Goal: Task Accomplishment & Management: Manage account settings

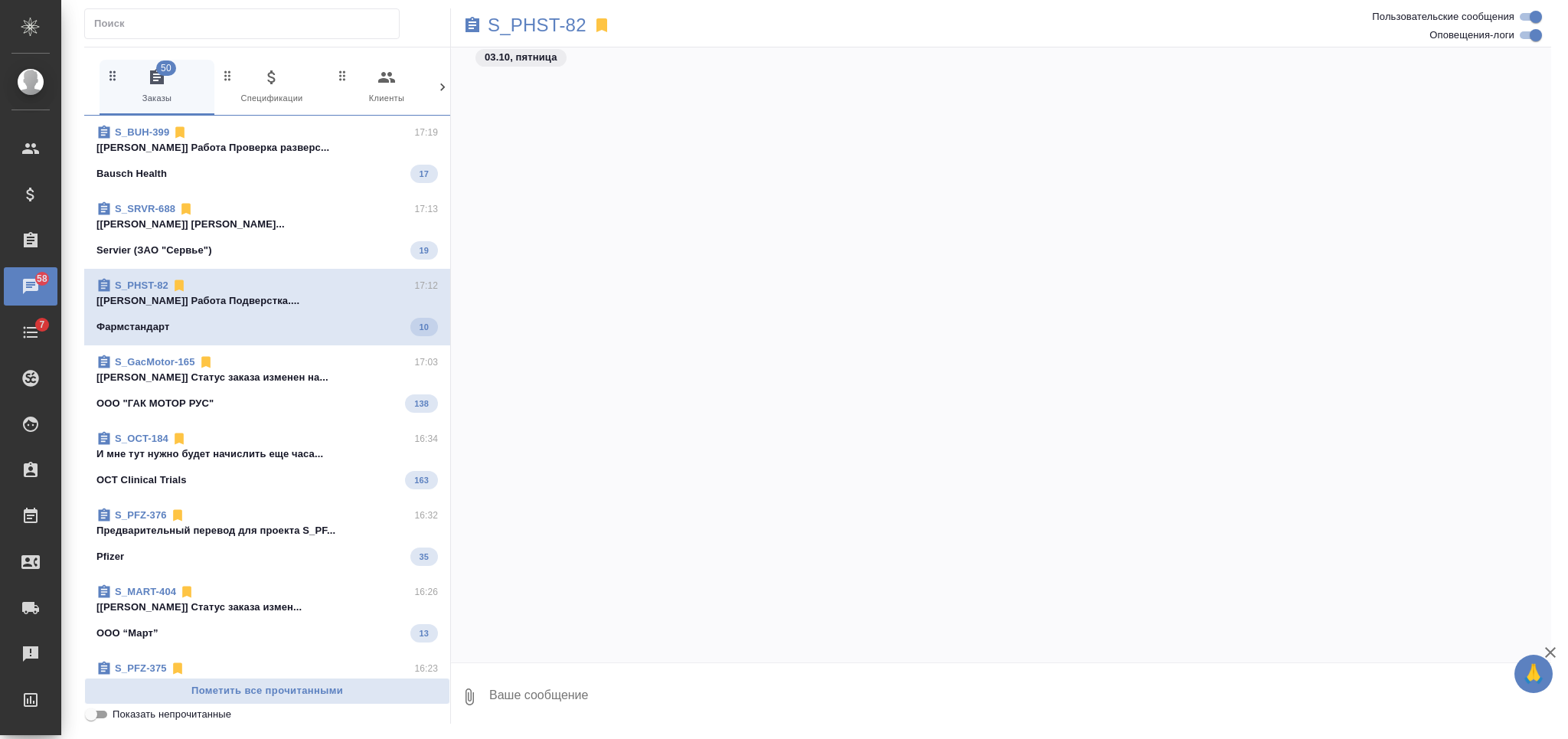
scroll to position [19353, 0]
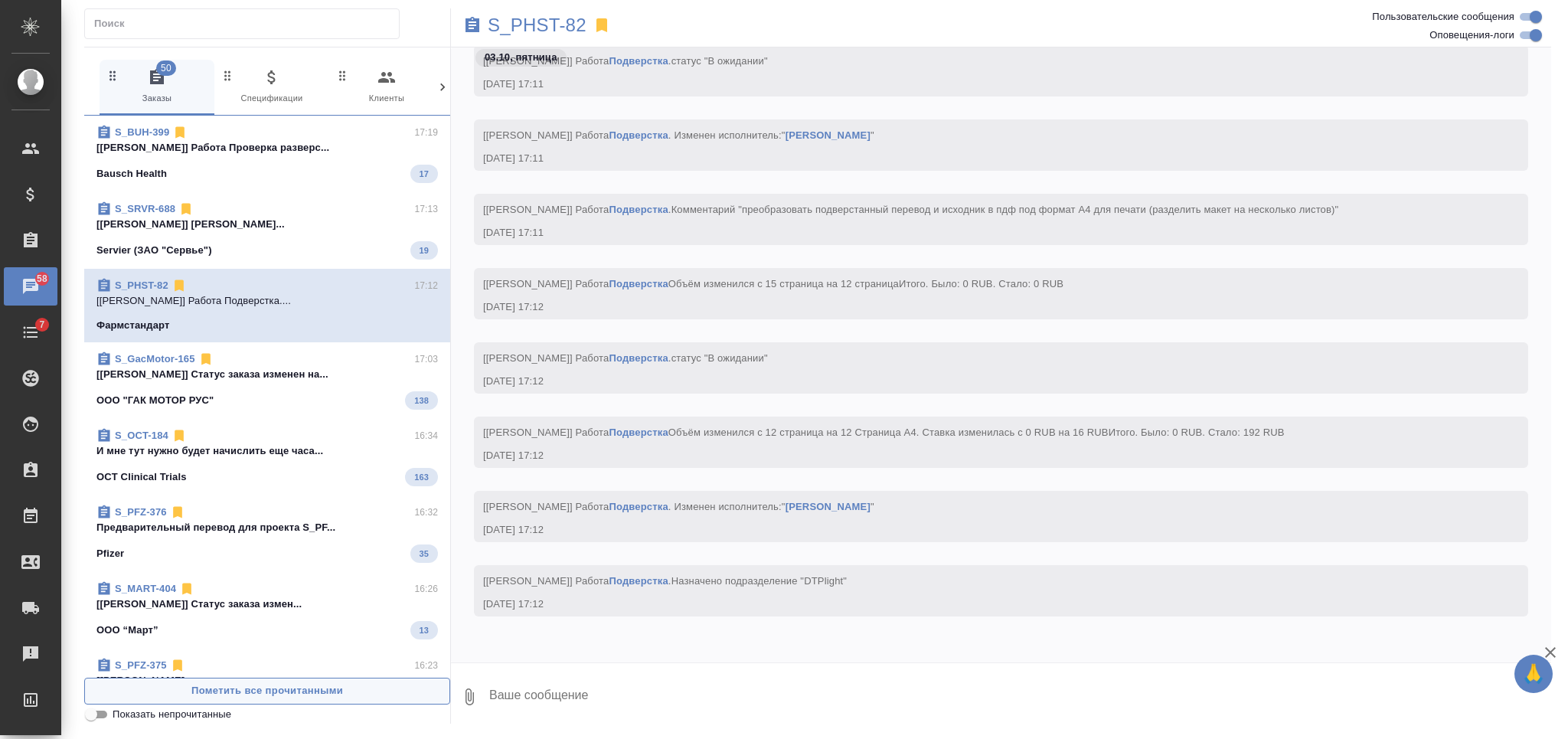
click at [331, 689] on span "Пометить все прочитанными" at bounding box center [267, 691] width 349 height 18
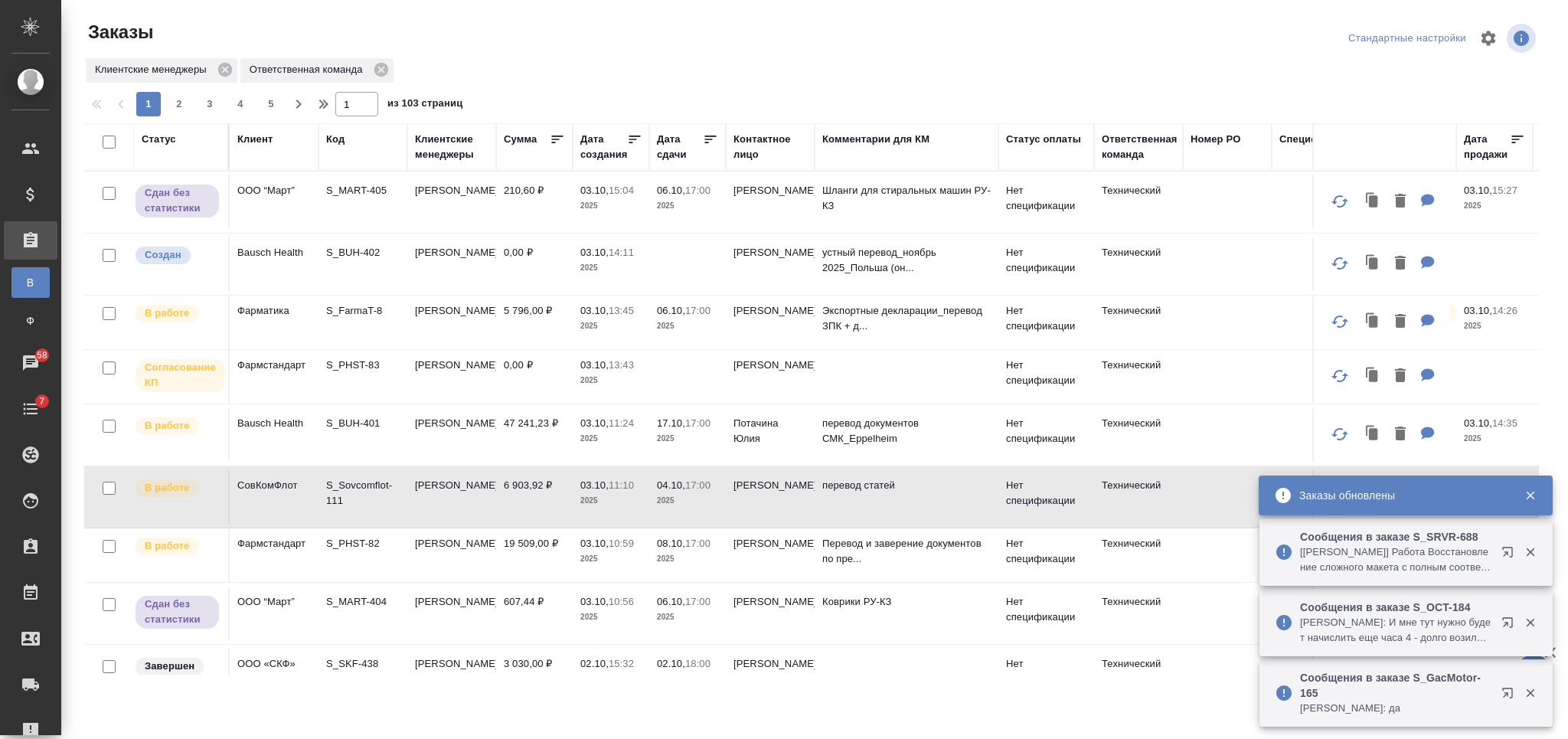
click at [292, 497] on td "СовКомФлот" at bounding box center [274, 497] width 89 height 54
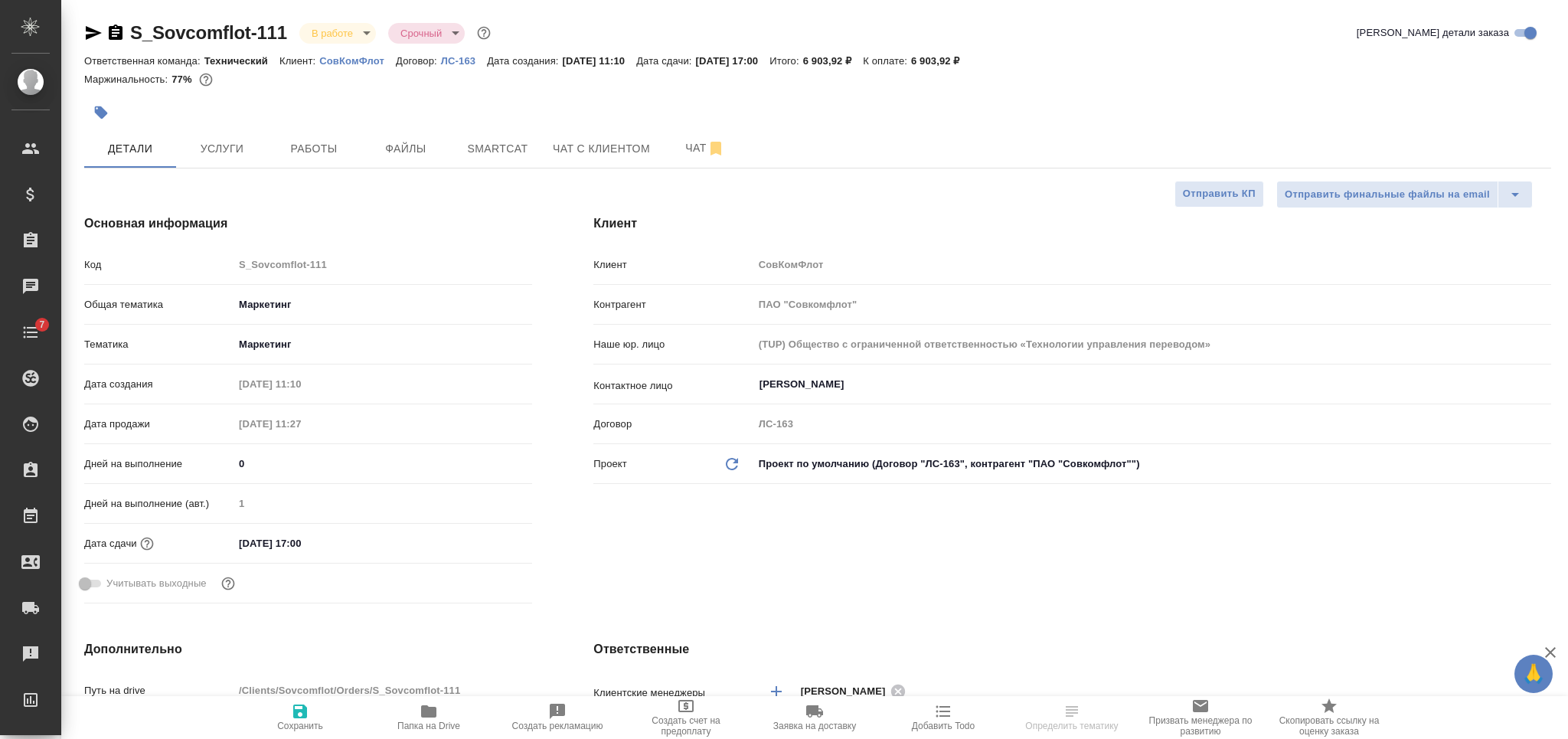
select select "RU"
click at [417, 144] on span "Файлы" at bounding box center [406, 149] width 74 height 20
click at [284, 148] on span "Работы" at bounding box center [313, 149] width 74 height 20
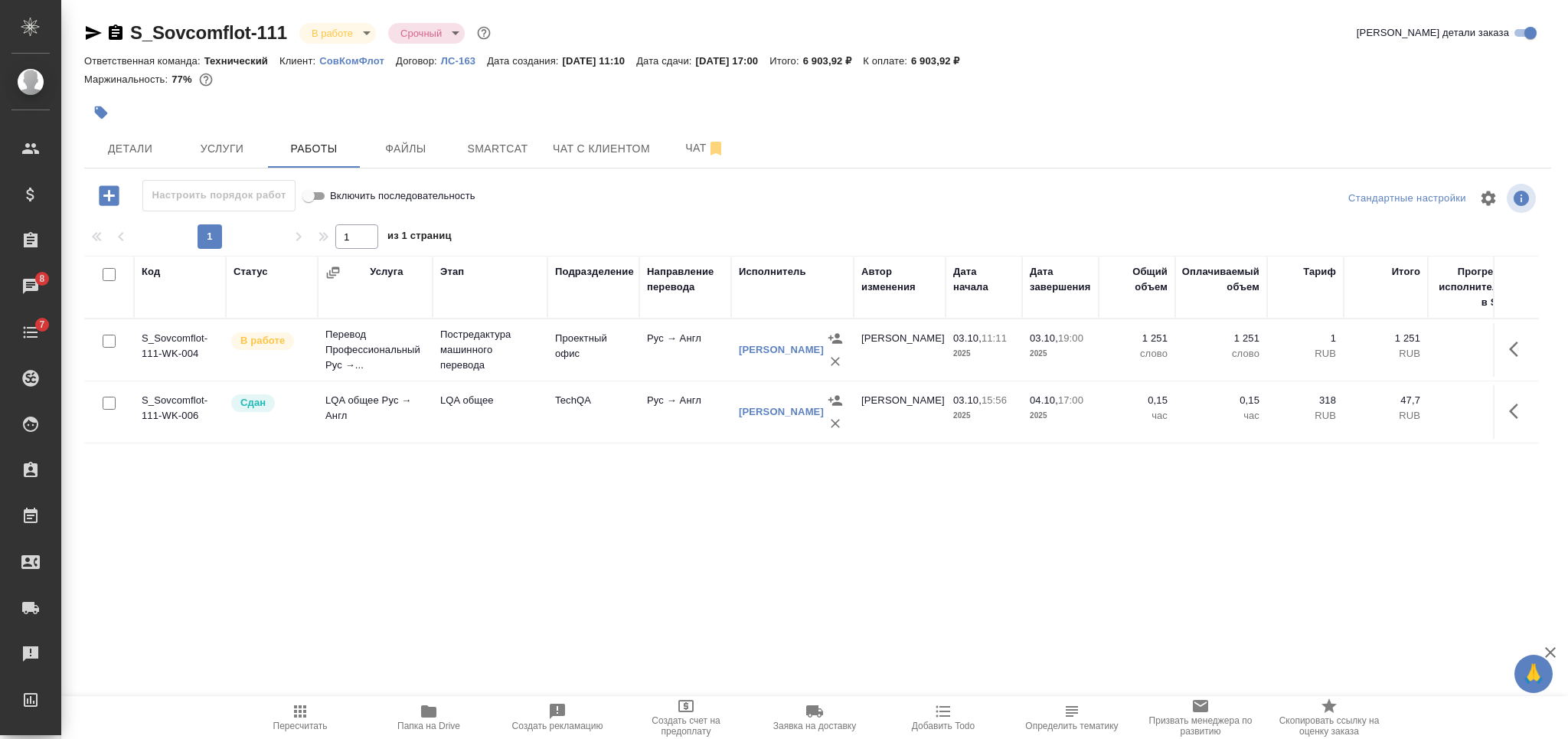
click at [103, 119] on icon "button" at bounding box center [101, 113] width 15 height 15
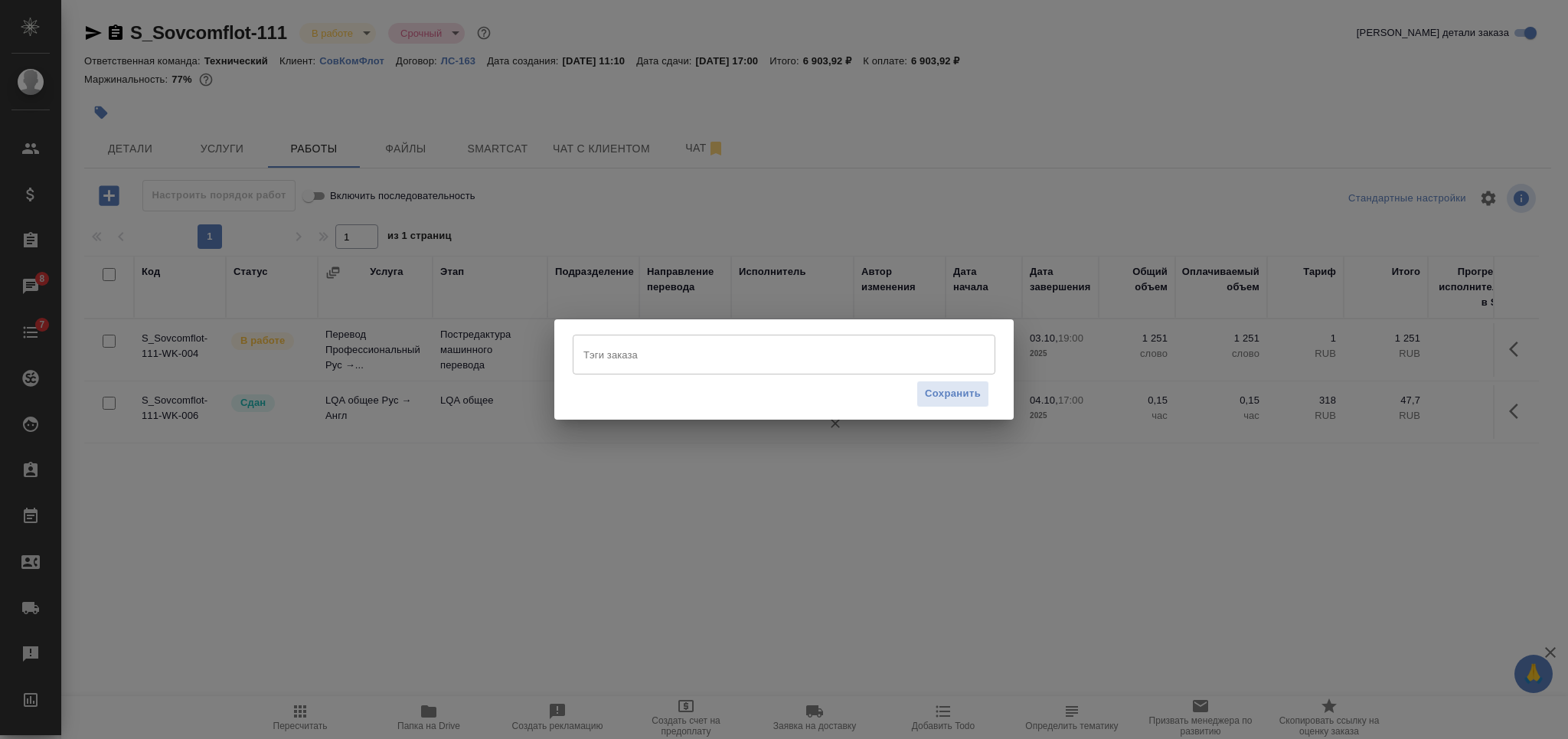
drag, startPoint x: 737, startPoint y: 361, endPoint x: 726, endPoint y: 351, distance: 14.9
click at [736, 361] on input "Тэги заказа" at bounding box center [769, 354] width 379 height 26
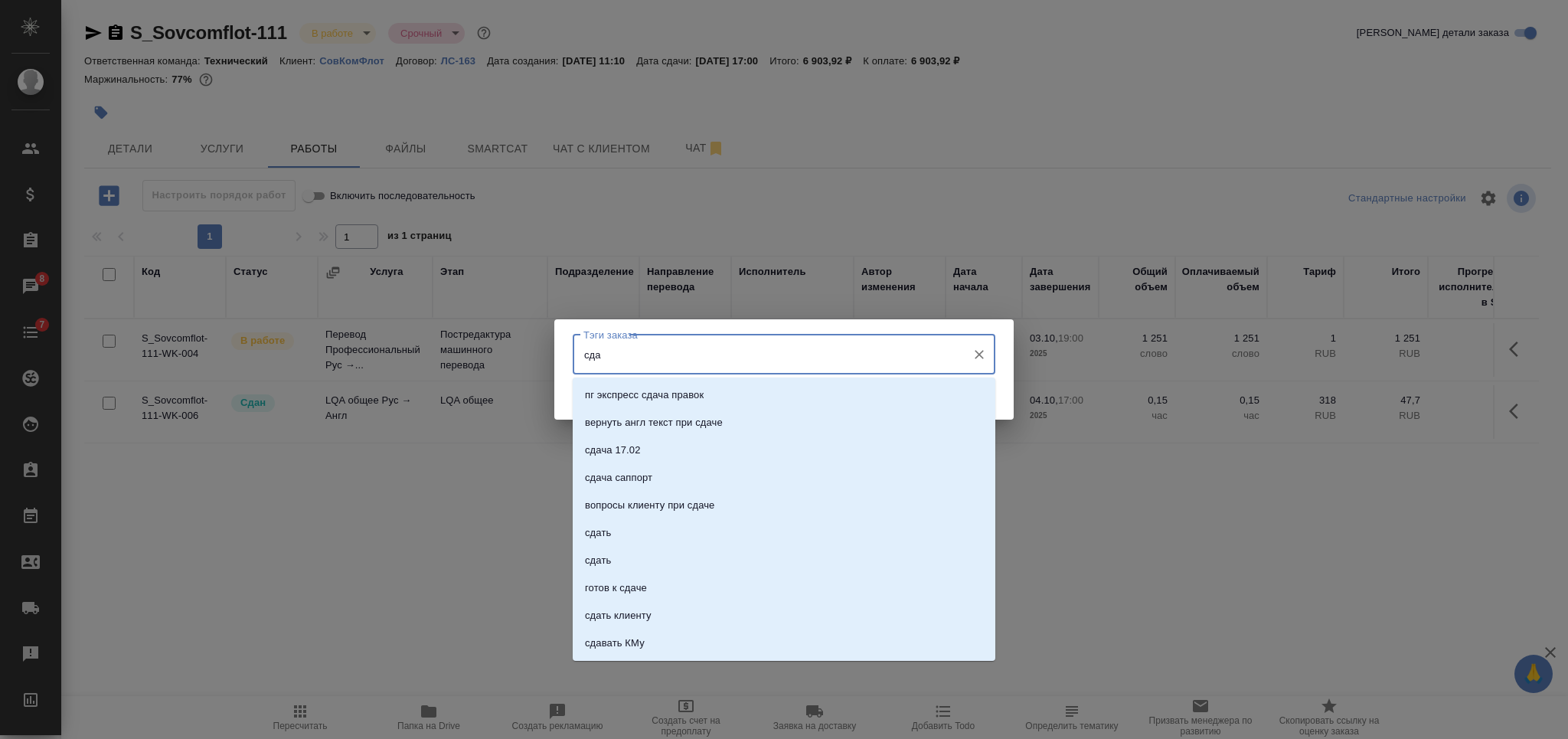
type input "сдан"
click at [767, 478] on li "сдан" at bounding box center [784, 477] width 423 height 27
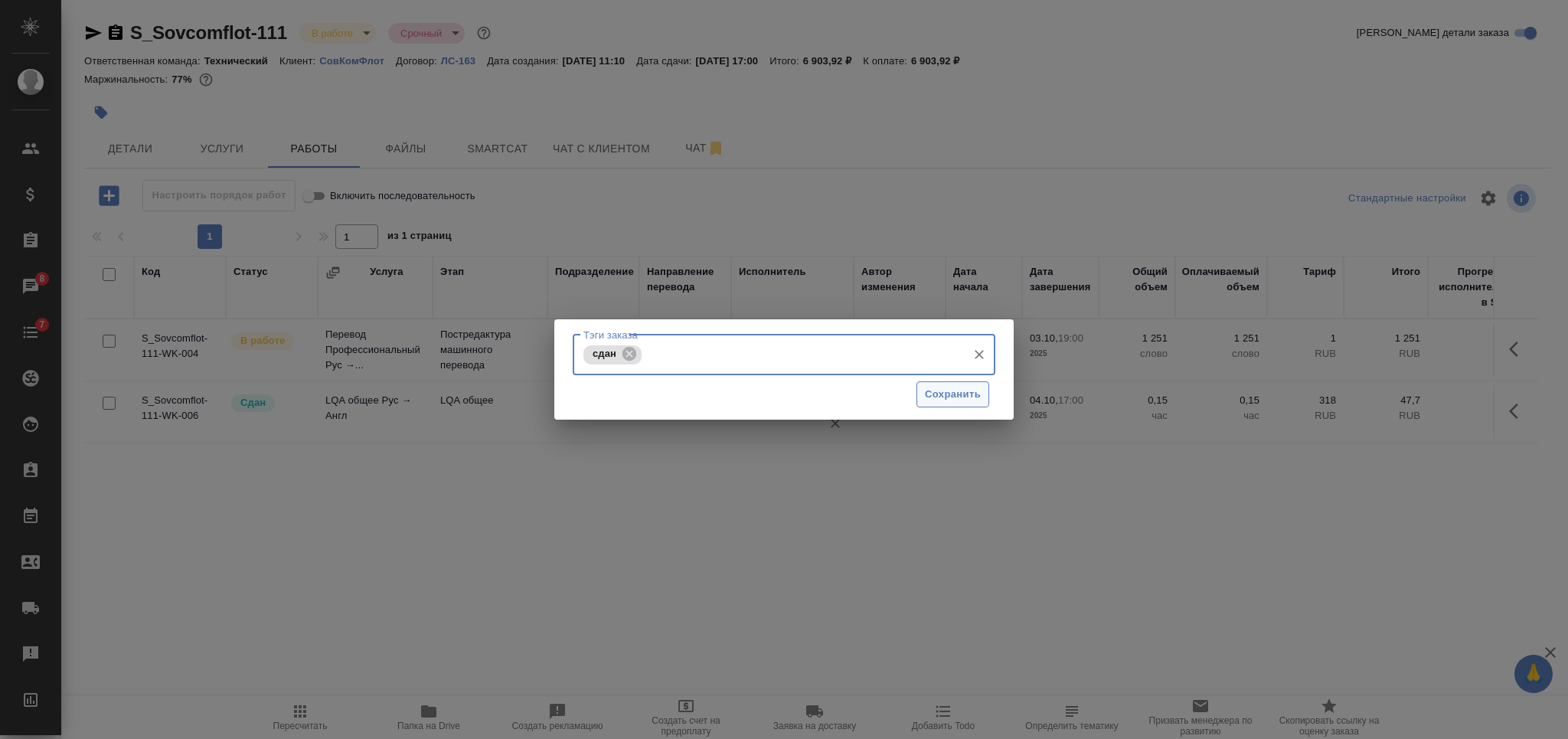
click at [976, 388] on span "Сохранить" at bounding box center [953, 394] width 56 height 18
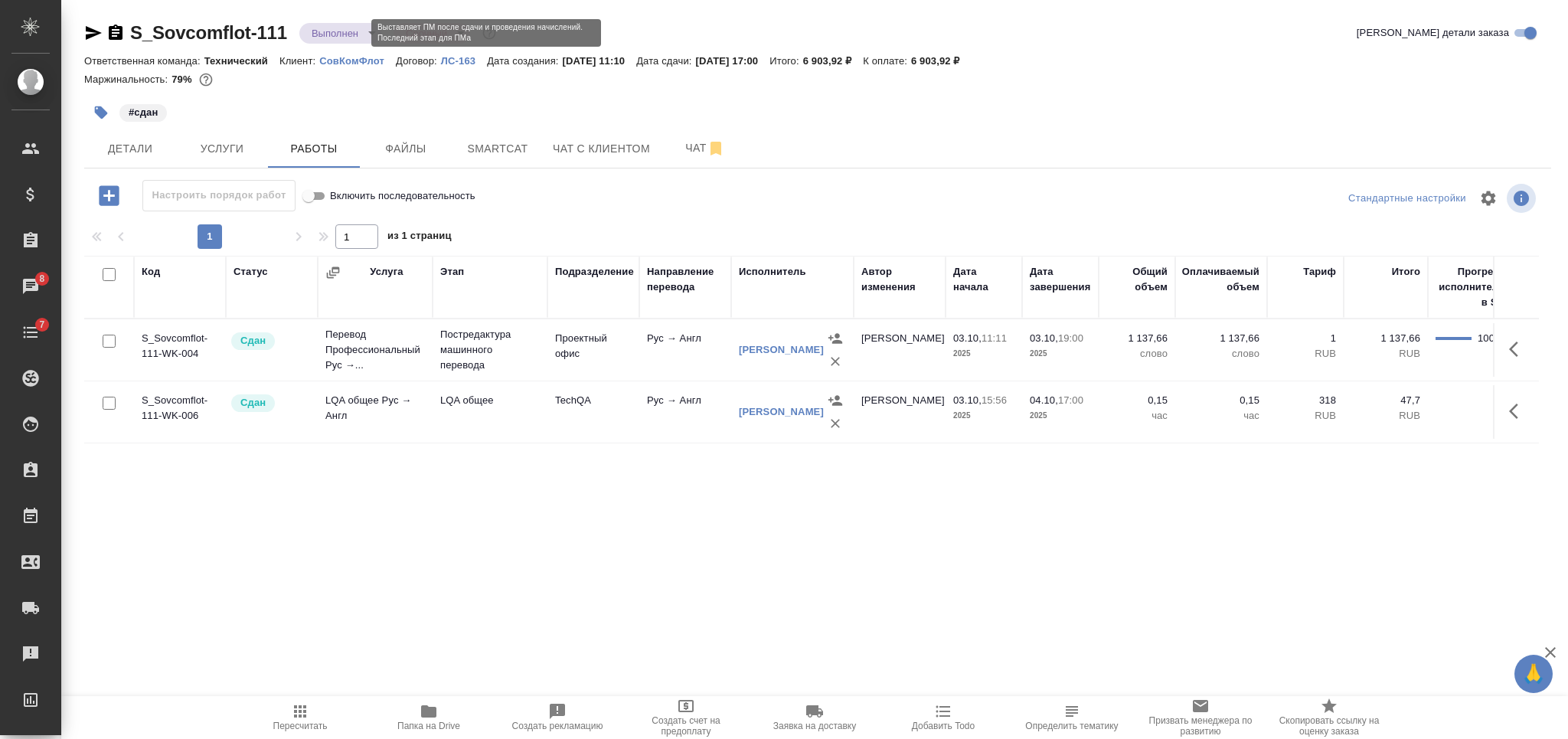
click at [340, 28] on body "🙏 .cls-1 fill:#fff; AWATERA Nikiforova Valeria Клиенты Спецификации Заказы 8 Ча…" at bounding box center [784, 370] width 1568 height 739
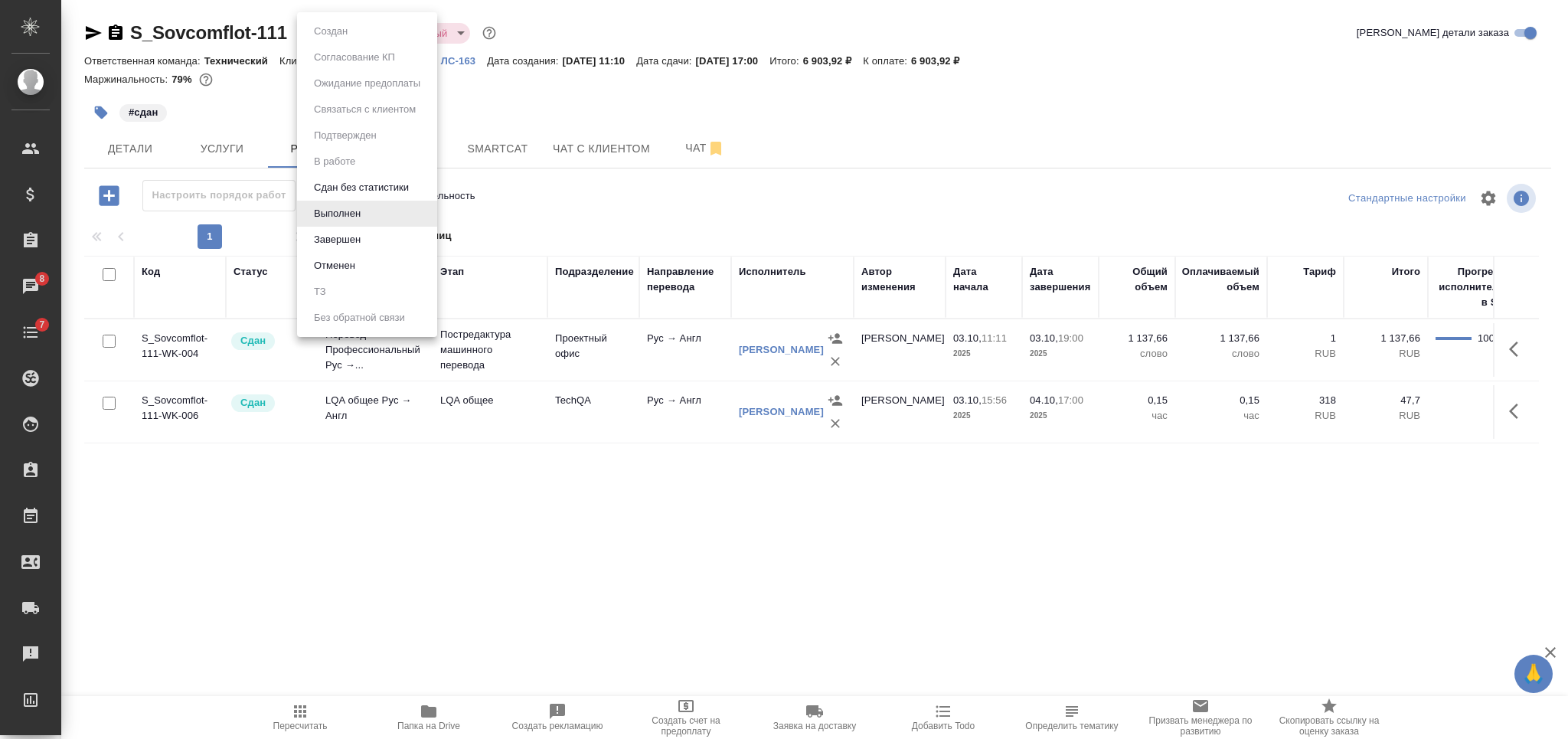
click at [398, 234] on li "Завершен" at bounding box center [367, 240] width 140 height 26
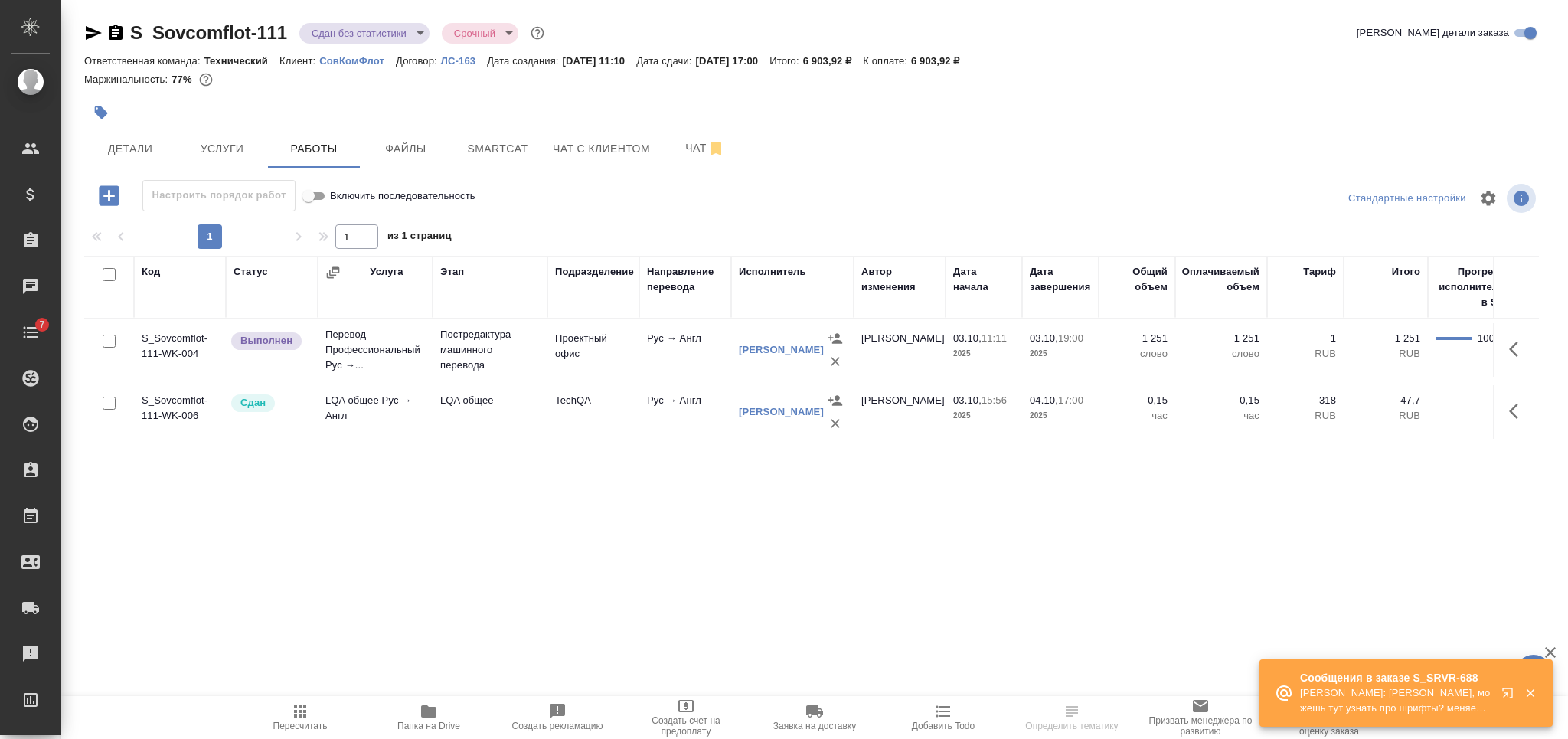
click at [115, 37] on icon "button" at bounding box center [115, 32] width 14 height 15
click at [419, 719] on icon "button" at bounding box center [429, 712] width 19 height 19
click at [102, 109] on icon "button" at bounding box center [101, 112] width 13 height 13
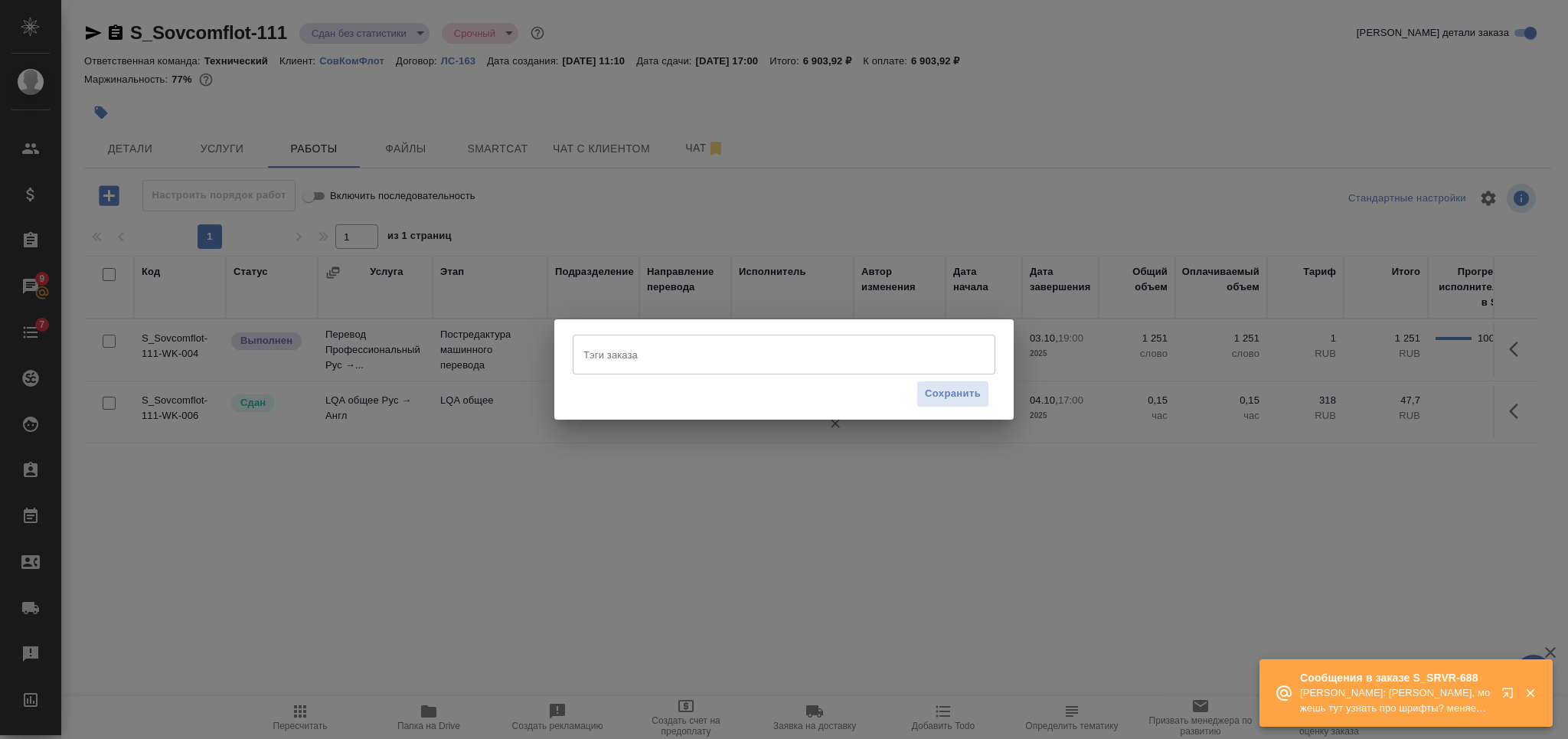
click at [647, 351] on input "Тэги заказа" at bounding box center [769, 354] width 379 height 26
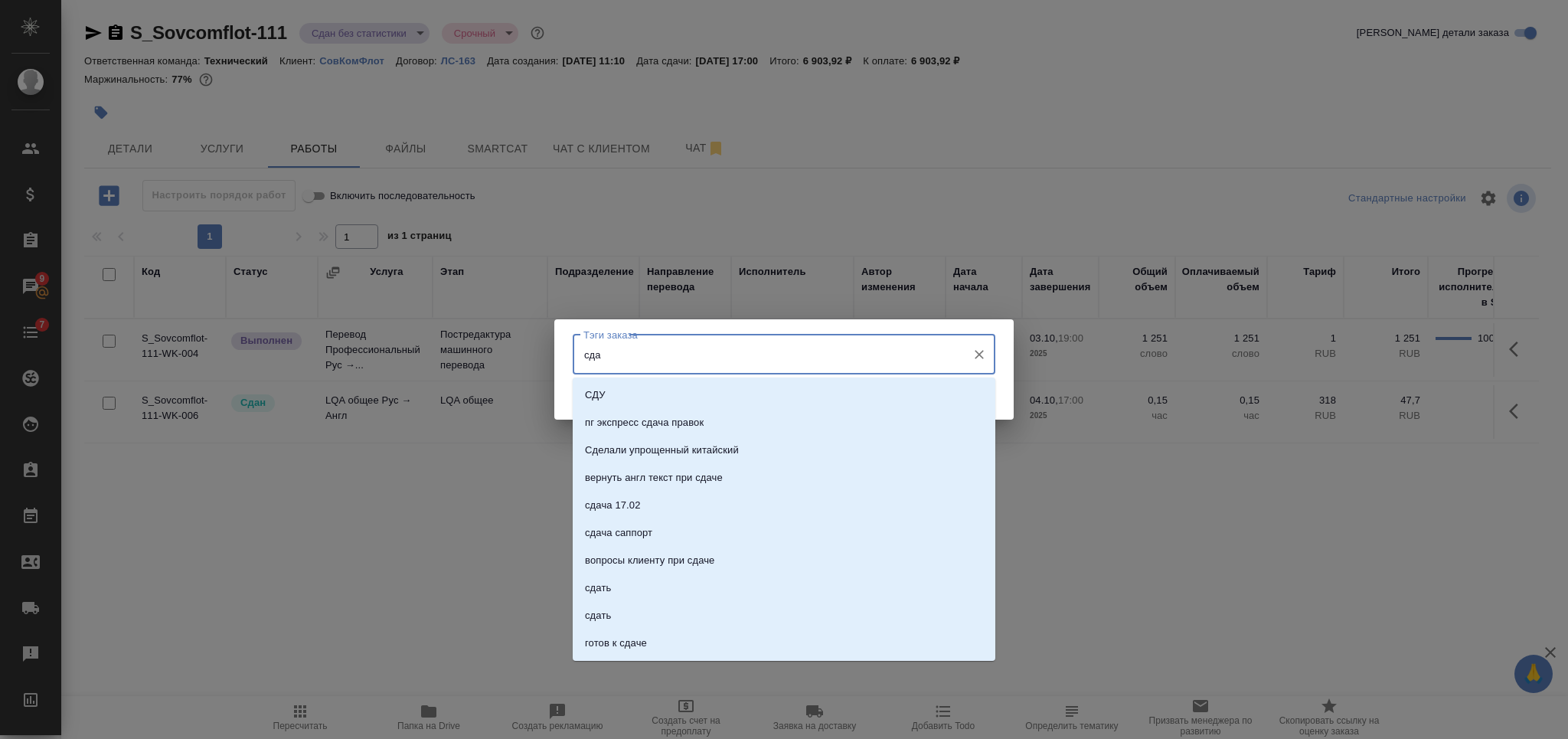
type input "сдан"
click at [665, 469] on li "сдан" at bounding box center [784, 477] width 423 height 27
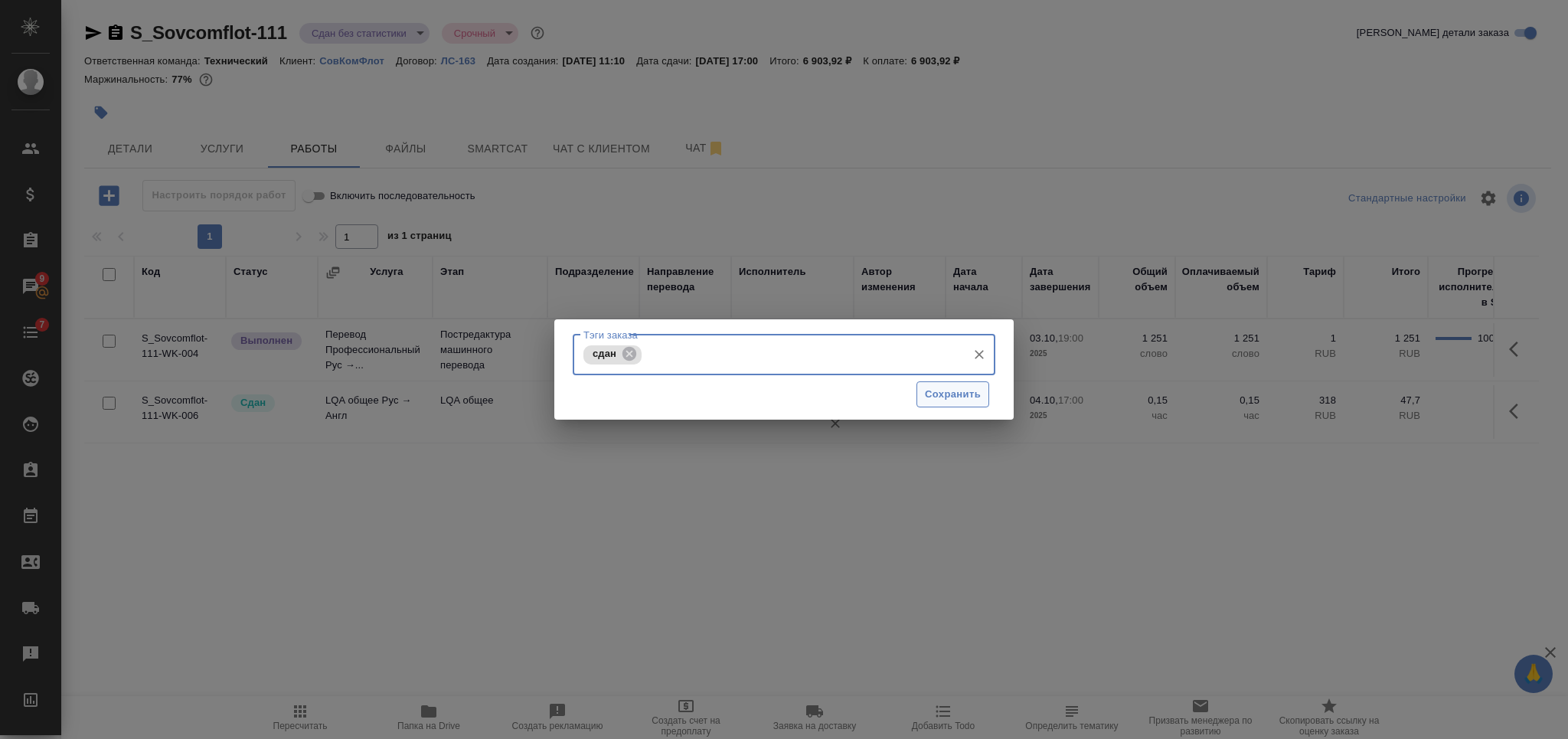
click at [941, 400] on span "Сохранить" at bounding box center [953, 394] width 56 height 18
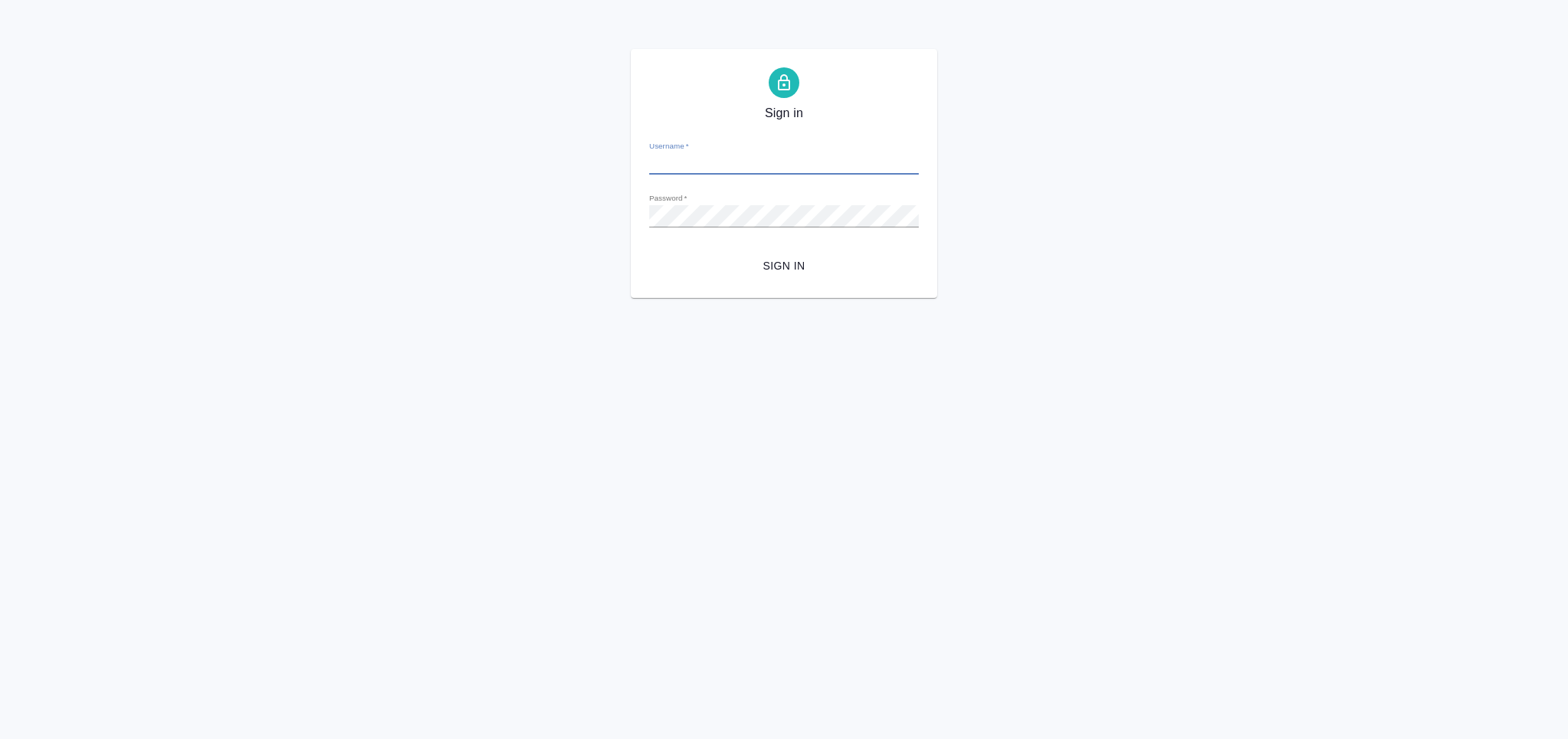
type input "[PERSON_NAME][EMAIL_ADDRESS][DOMAIN_NAME]"
click at [804, 258] on span "Sign in" at bounding box center [784, 266] width 245 height 20
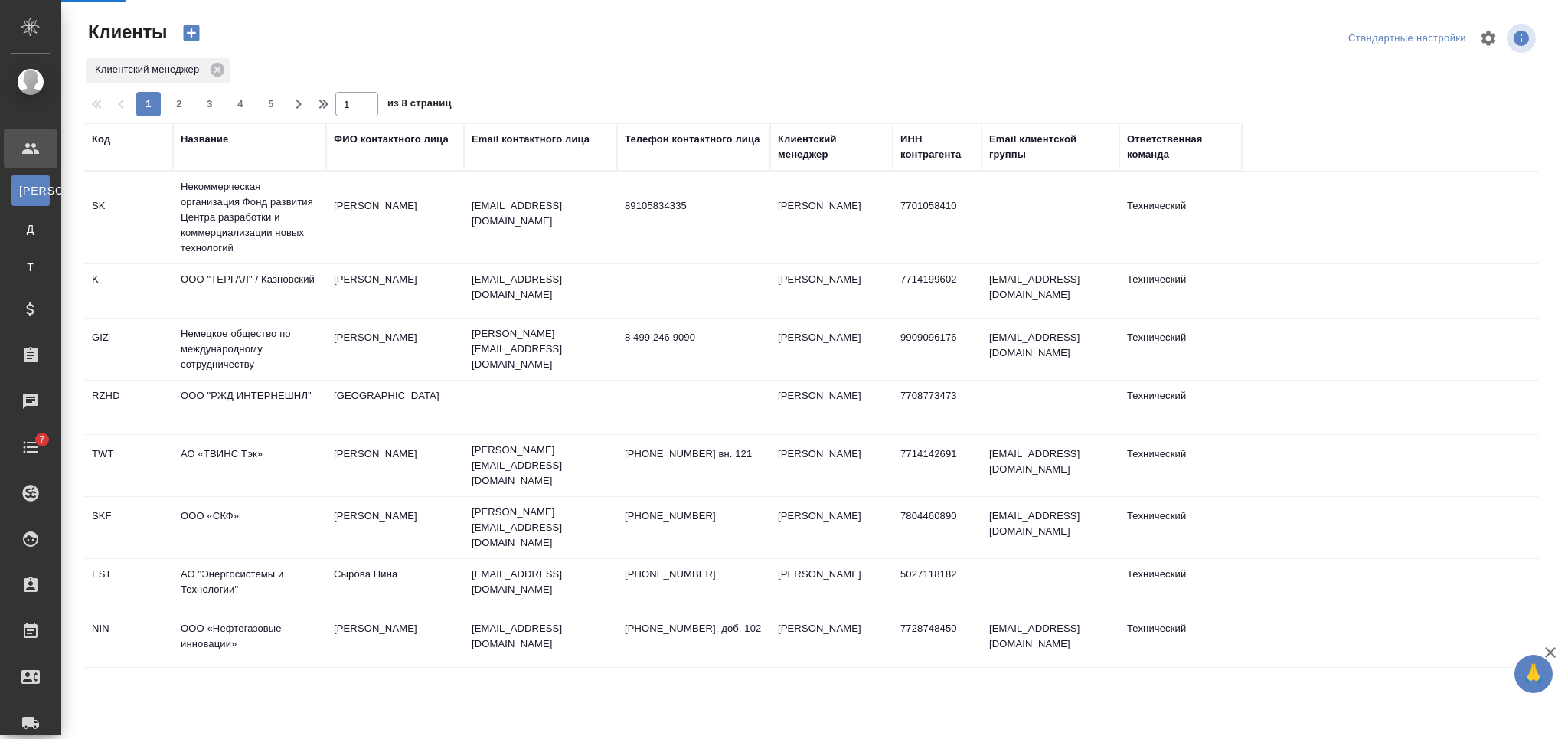
select select "RU"
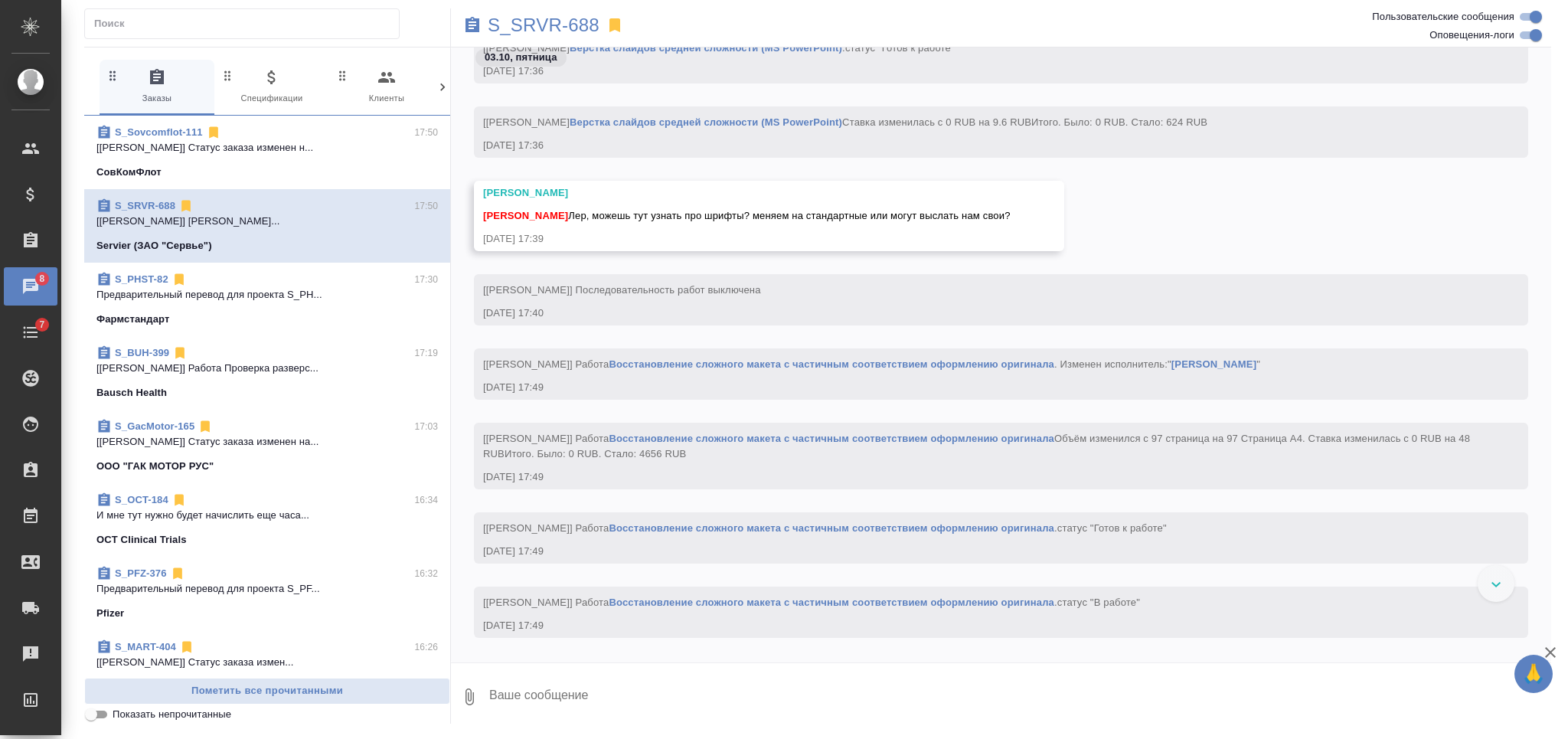
scroll to position [9741, 0]
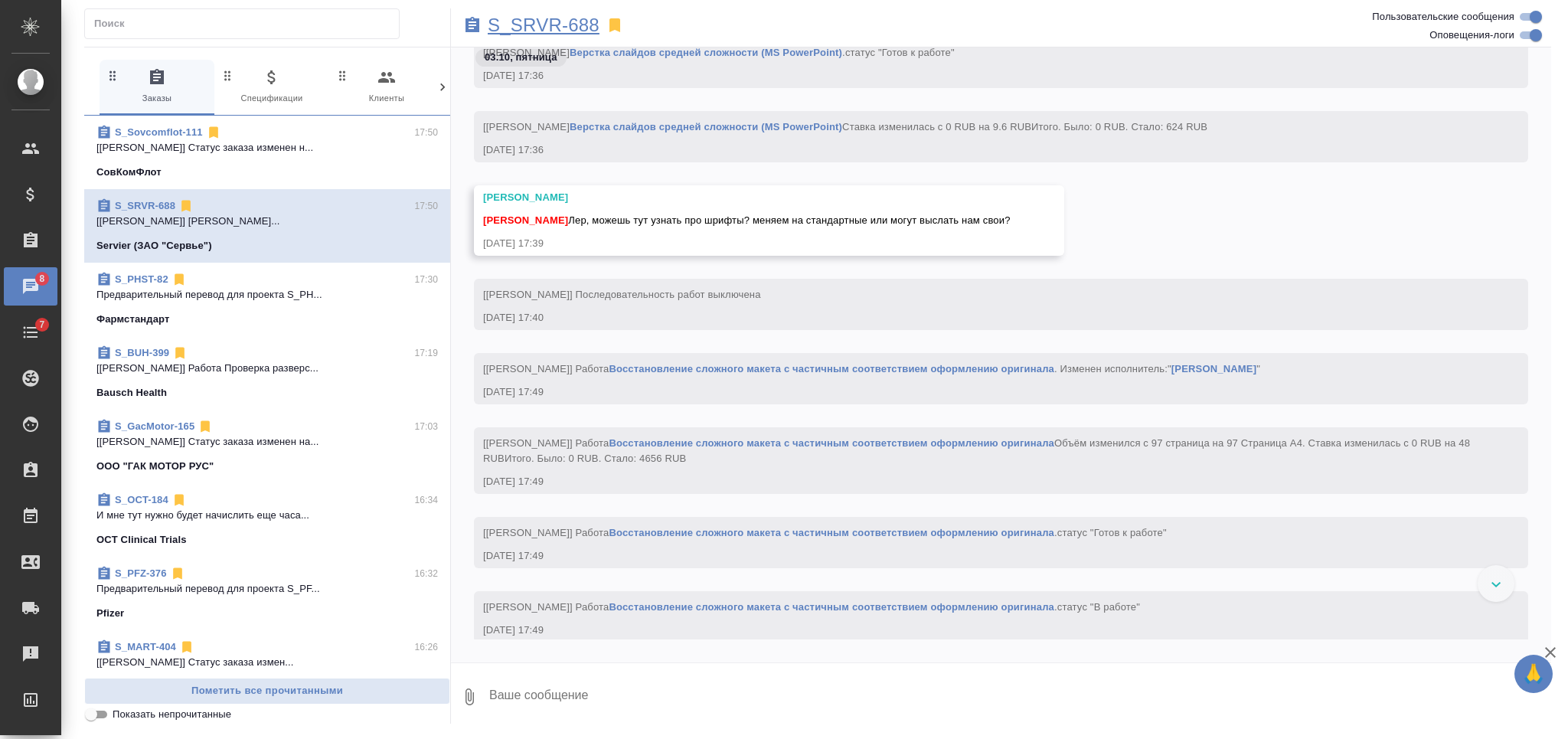
click at [556, 28] on p "S_SRVR-688" at bounding box center [543, 25] width 112 height 15
drag, startPoint x: 594, startPoint y: 234, endPoint x: 1044, endPoint y: 228, distance: 450.0
click at [1044, 228] on div "Заборова Александра Никифорова Валерия Лер, можешь тут узнать про шрифты? меняе…" at bounding box center [768, 220] width 590 height 71
copy span "Лер, можешь тут узнать про шрифты? меняем на стандартные или могут выслать нам …"
click at [699, 226] on span "Никифорова Валерия Лер, можешь тут узнать про шрифты? меняем на стандартные или…" at bounding box center [746, 220] width 527 height 12
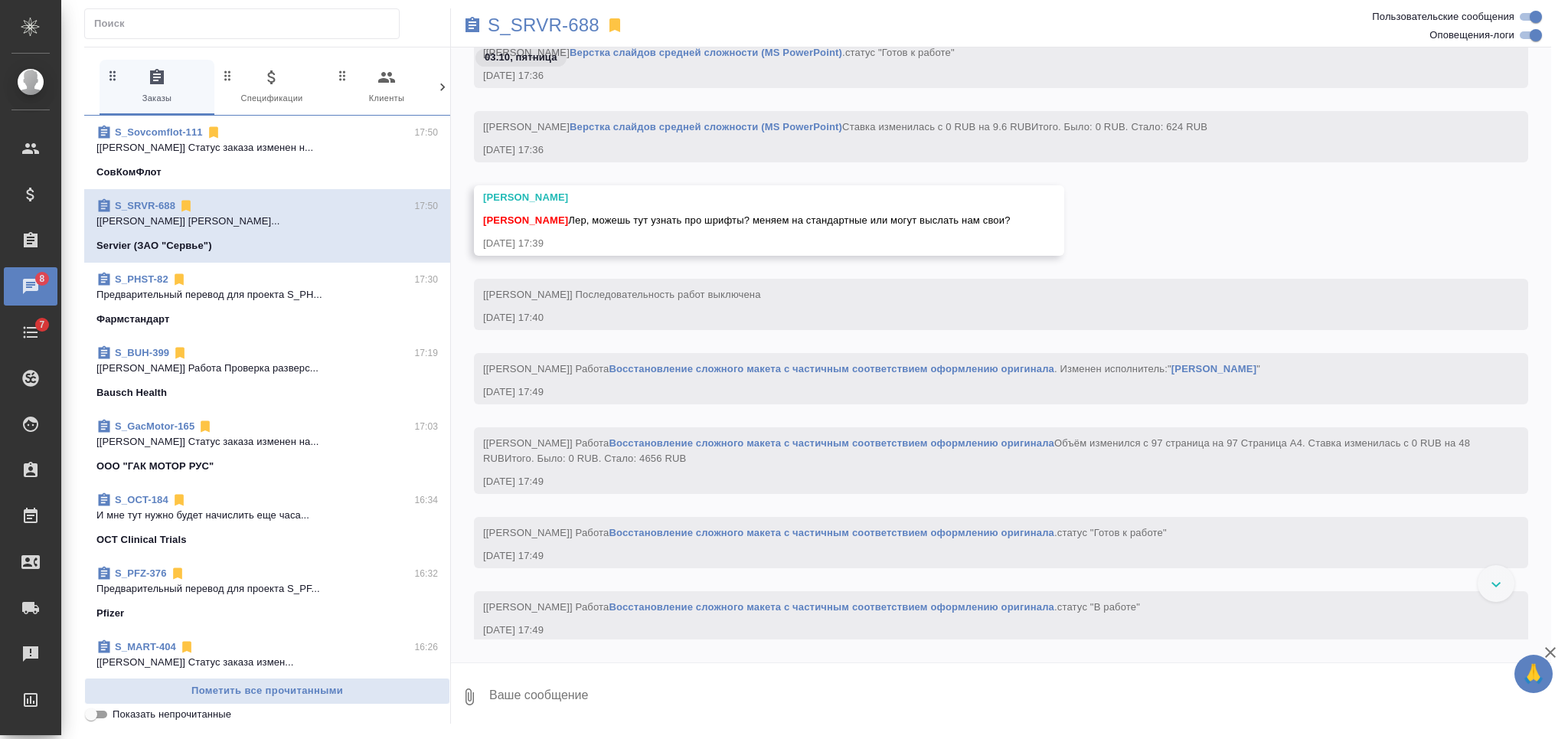
click at [652, 251] on div "03.10.25, 17:39" at bounding box center [746, 244] width 527 height 15
click at [825, 228] on div "Никифорова Валерия Лер, можешь тут узнать про шрифты? меняем на стандартные или…" at bounding box center [746, 218] width 527 height 20
click at [996, 251] on div "03.10.25, 17:39" at bounding box center [746, 244] width 527 height 15
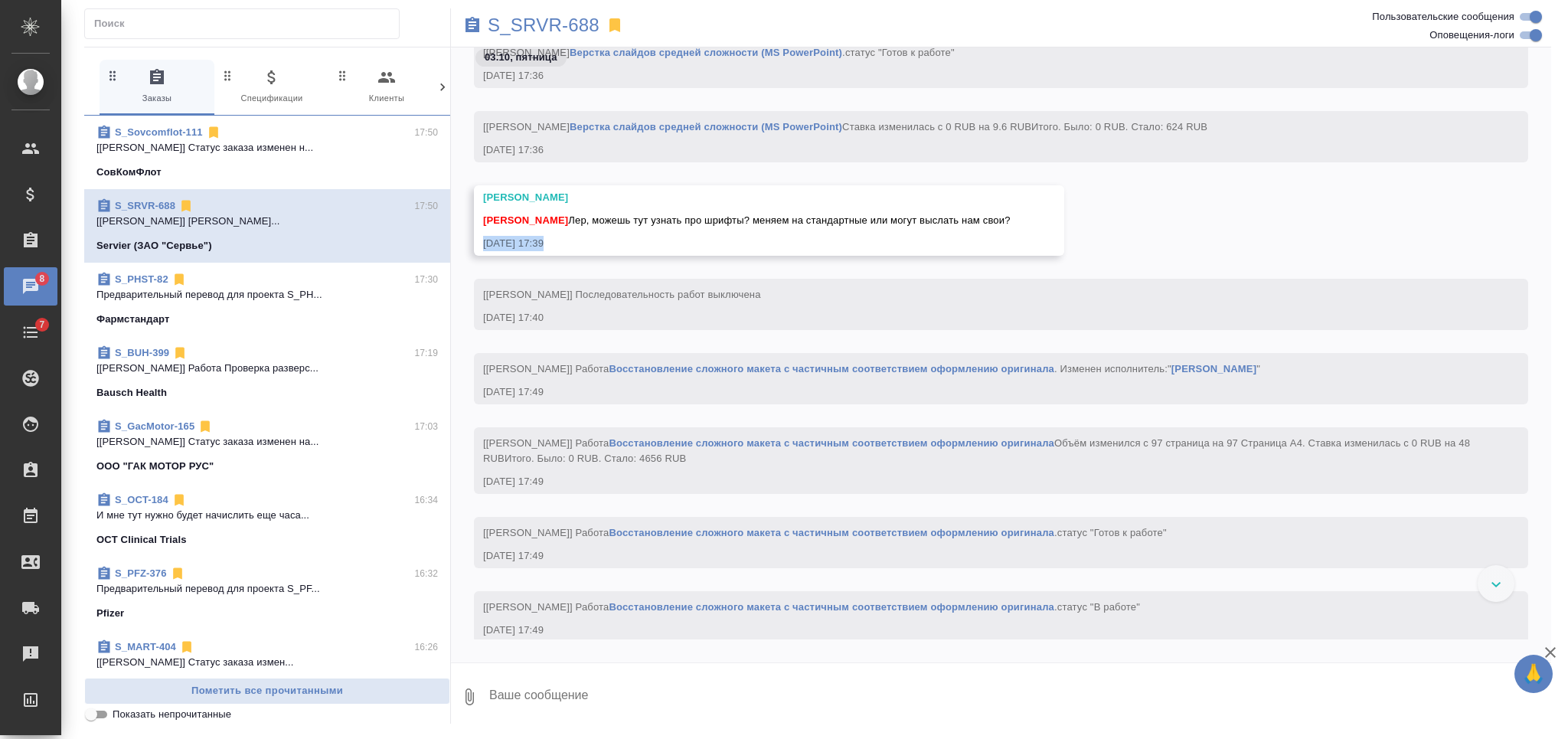
click at [988, 250] on div "03.10.25, 17:39" at bounding box center [746, 244] width 527 height 15
click at [689, 206] on div "[PERSON_NAME]" at bounding box center [746, 198] width 527 height 15
click at [604, 150] on button "Ответить на сообщение" at bounding box center [566, 144] width 167 height 30
click at [763, 705] on textarea at bounding box center [1019, 706] width 1064 height 52
type textarea "уточняю"
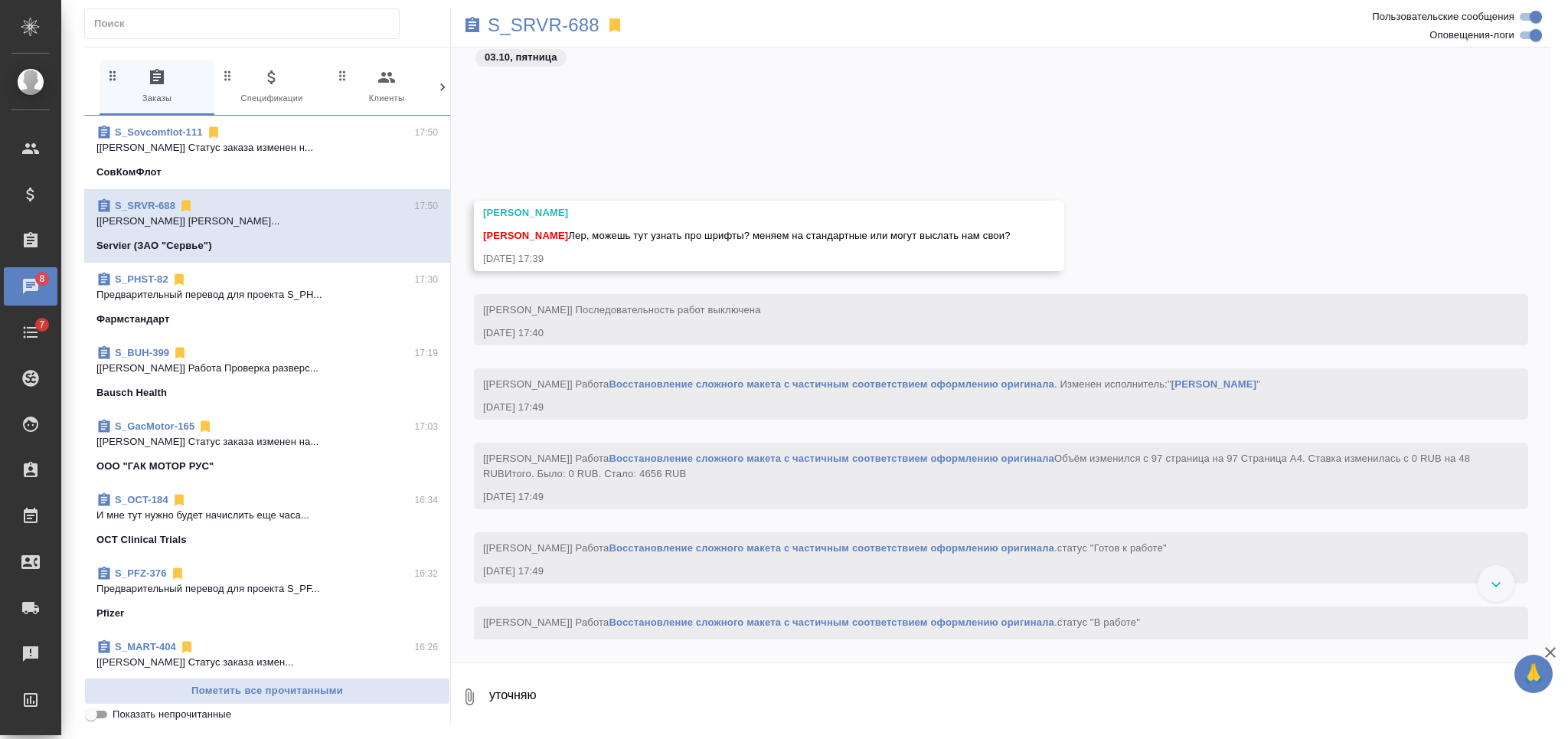
scroll to position [10052, 0]
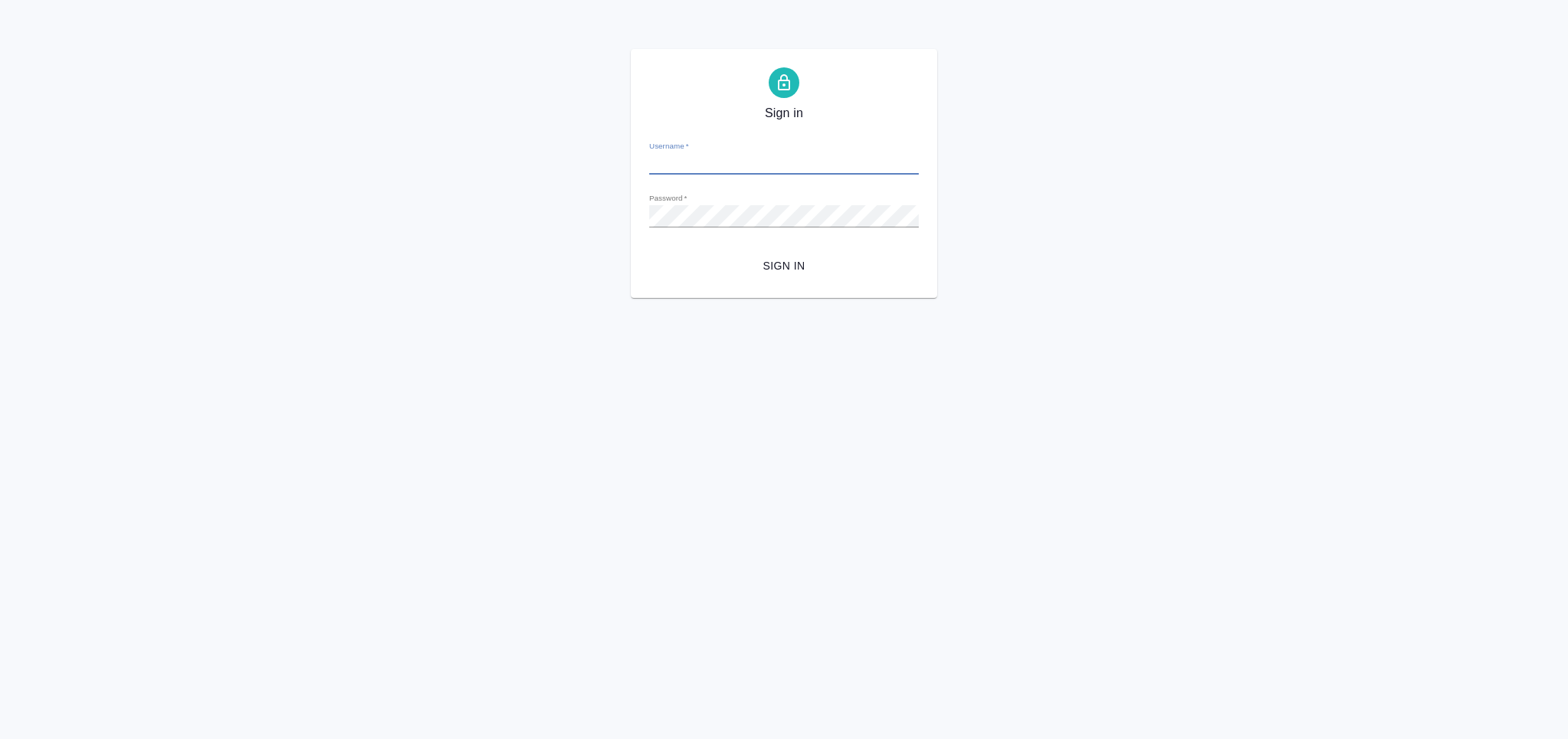
type input "[PERSON_NAME][EMAIL_ADDRESS][DOMAIN_NAME]"
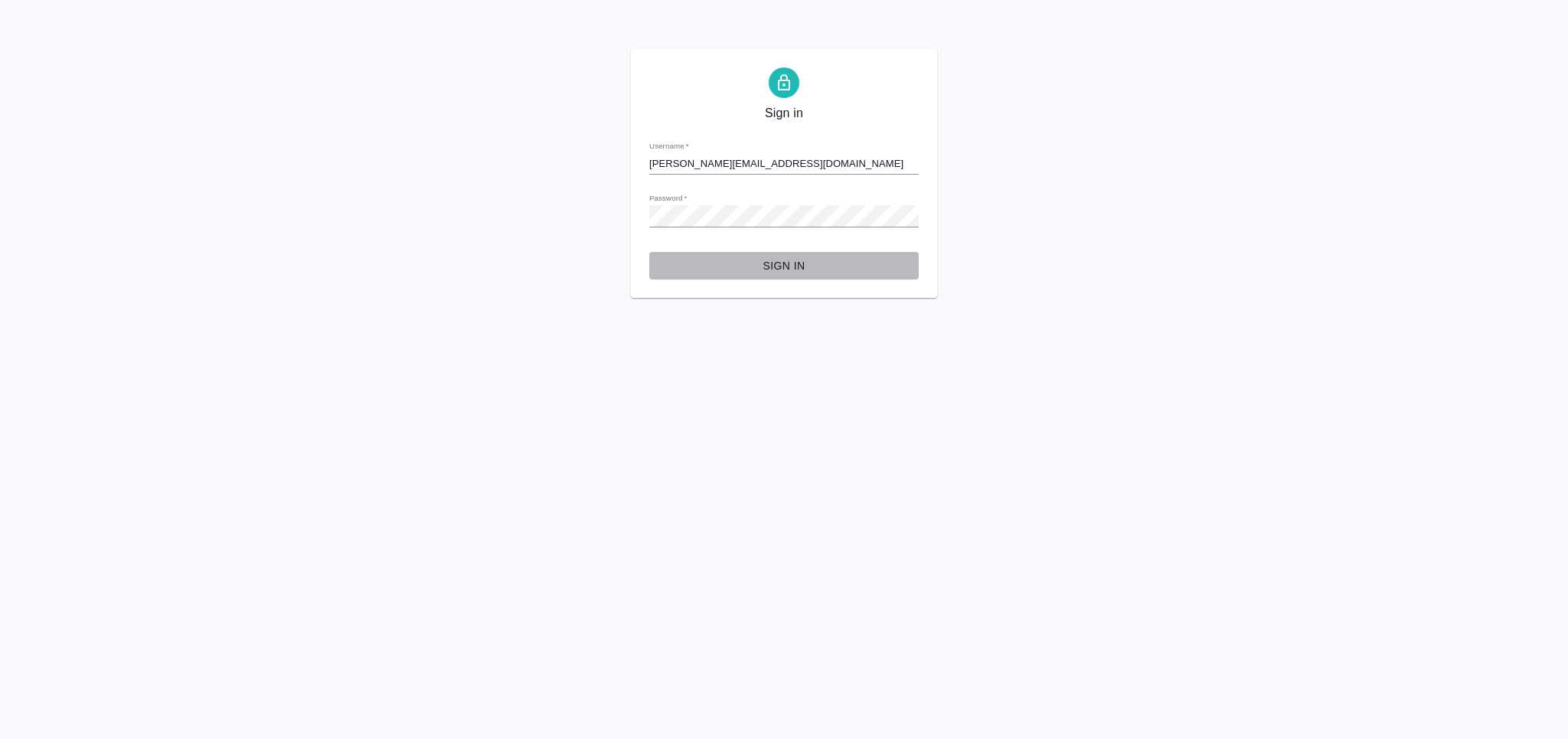
click at [762, 274] on span "Sign in" at bounding box center [784, 266] width 245 height 20
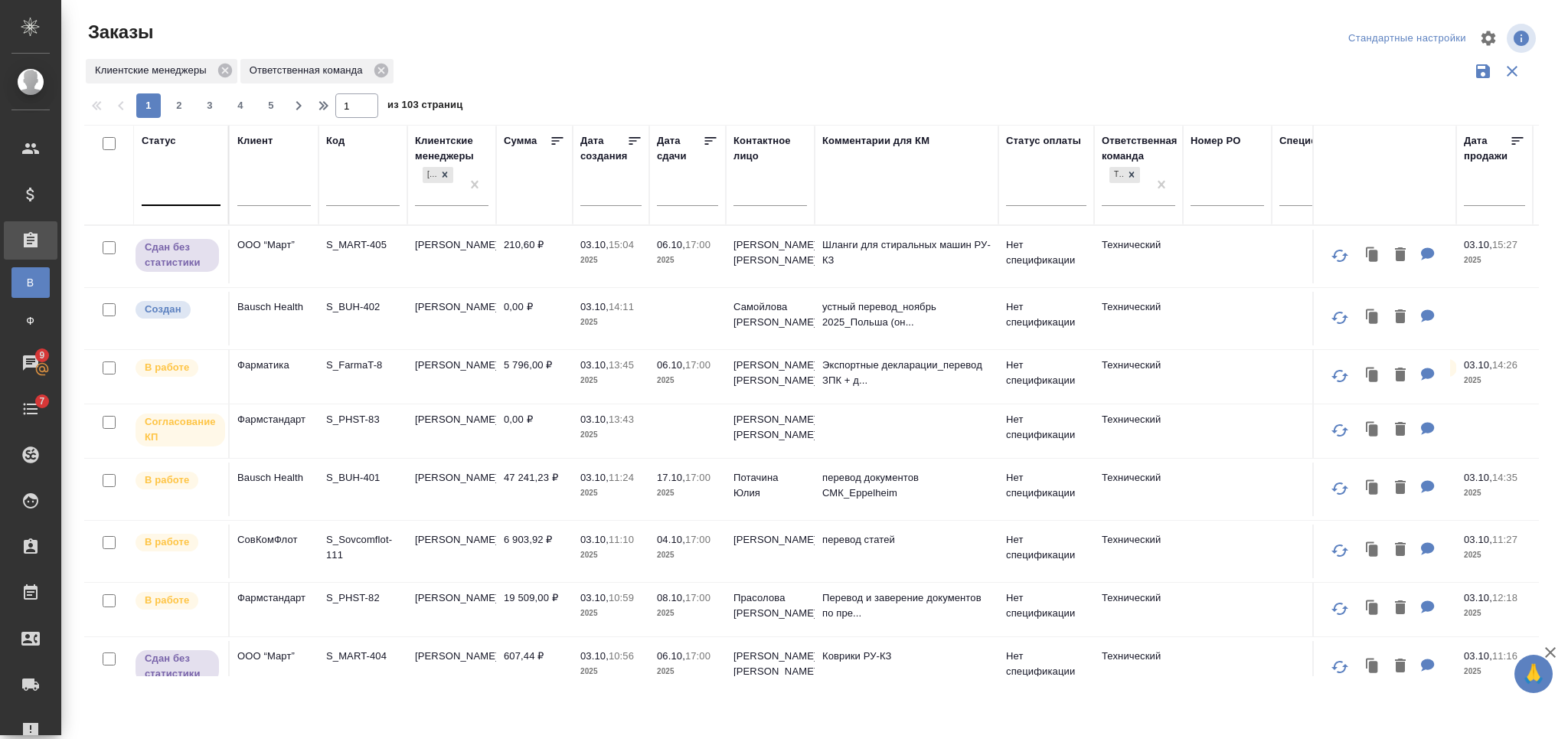
click at [200, 196] on div at bounding box center [181, 190] width 79 height 22
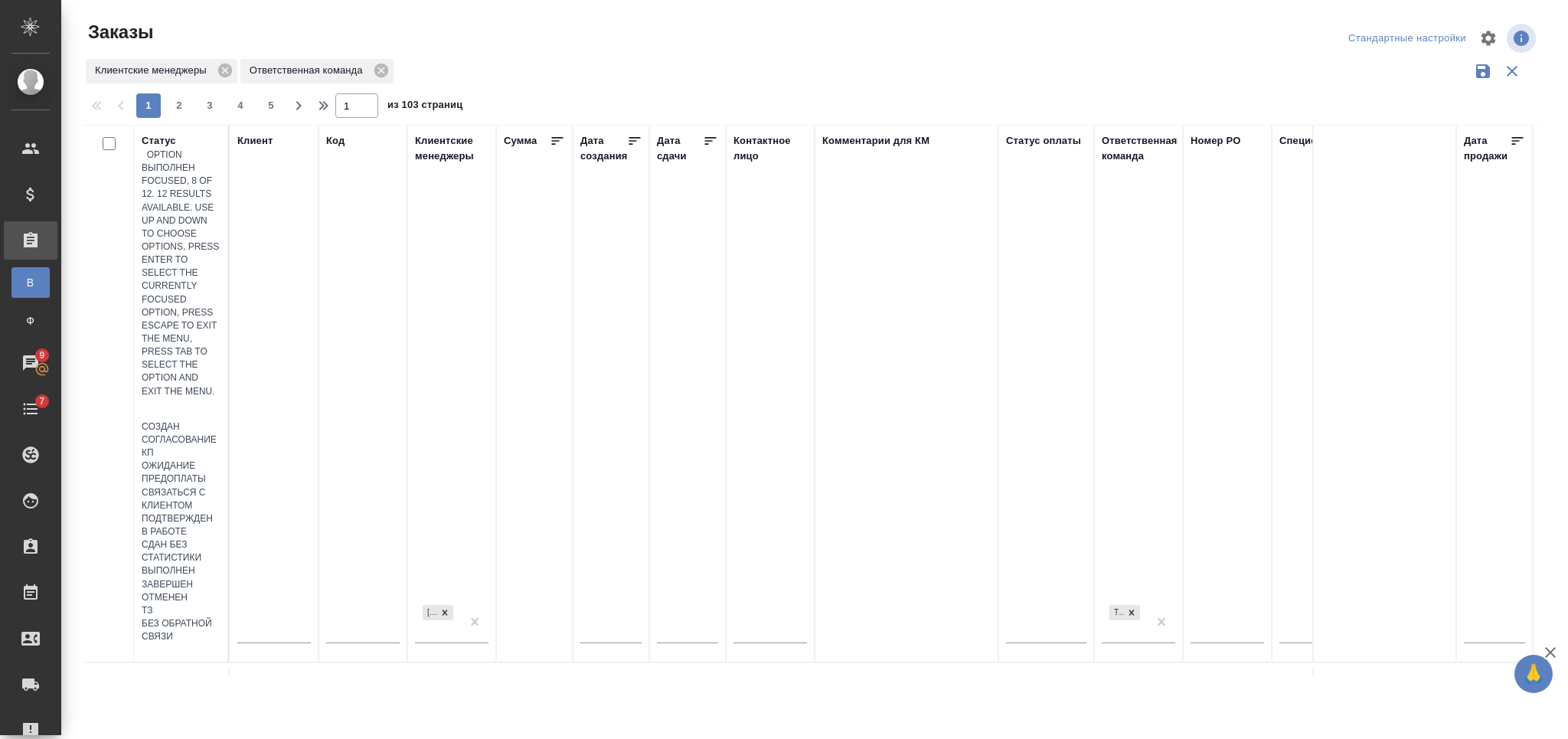
click at [221, 565] on div "Выполнен" at bounding box center [181, 571] width 79 height 13
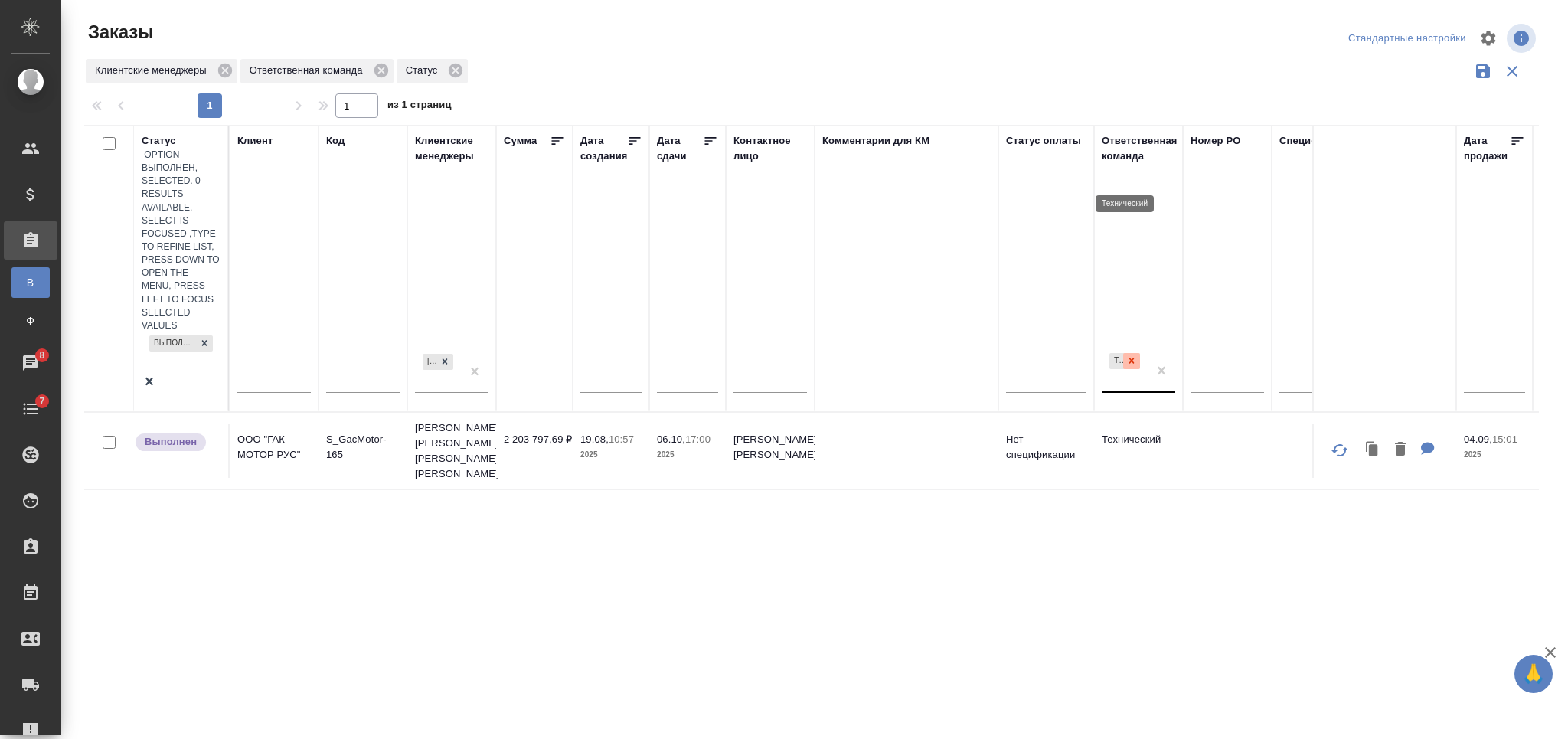
click at [1133, 355] on icon at bounding box center [1131, 360] width 11 height 11
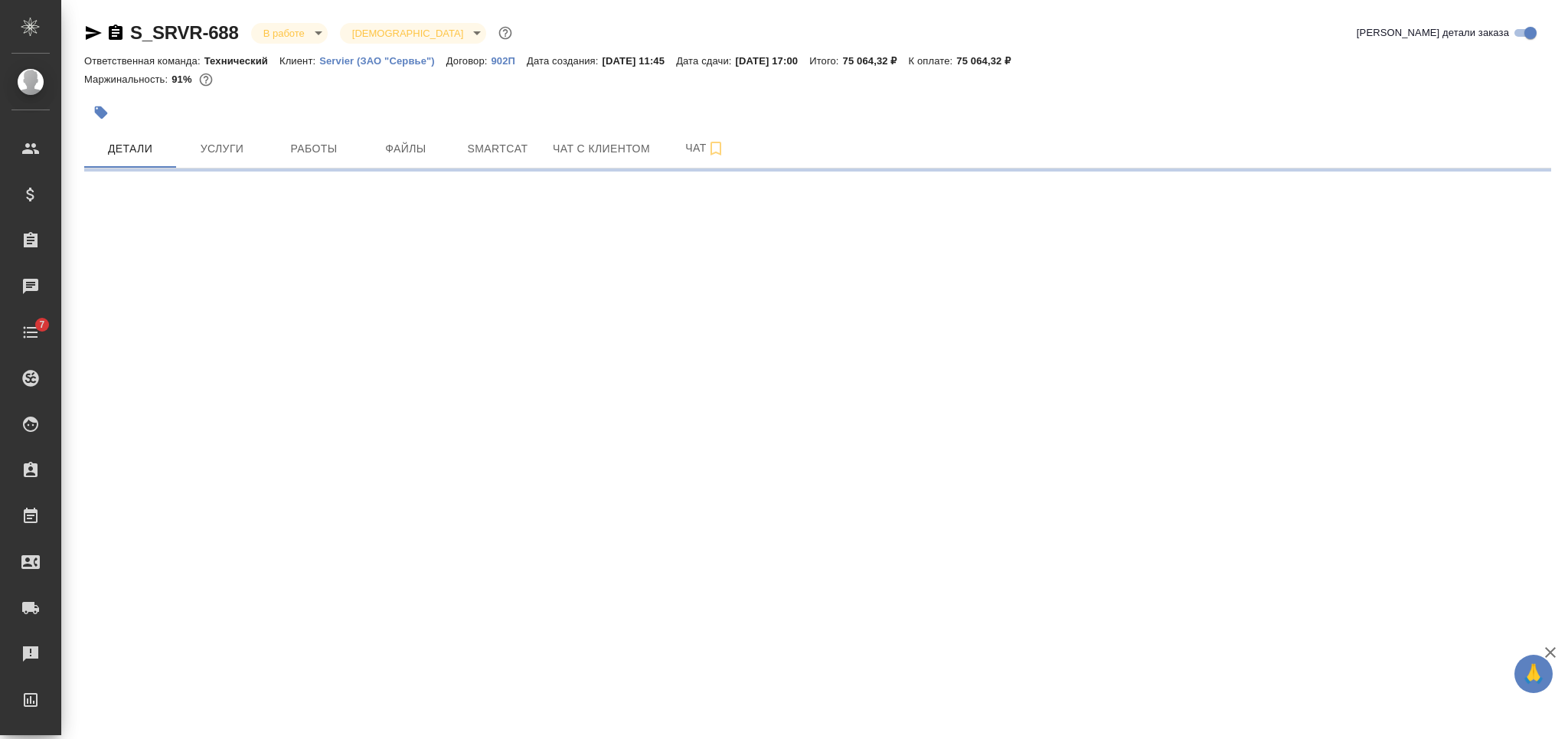
select select "RU"
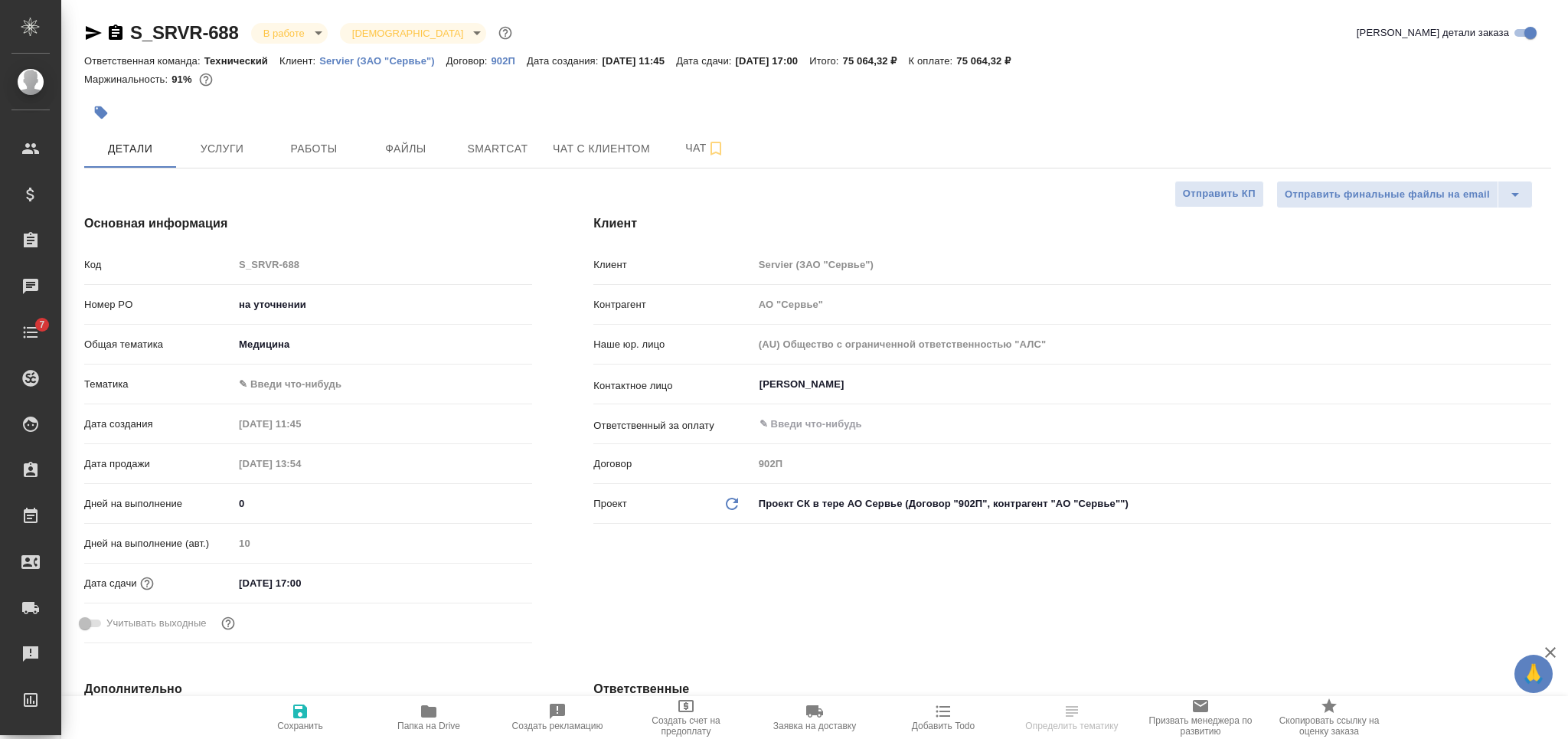
type textarea "x"
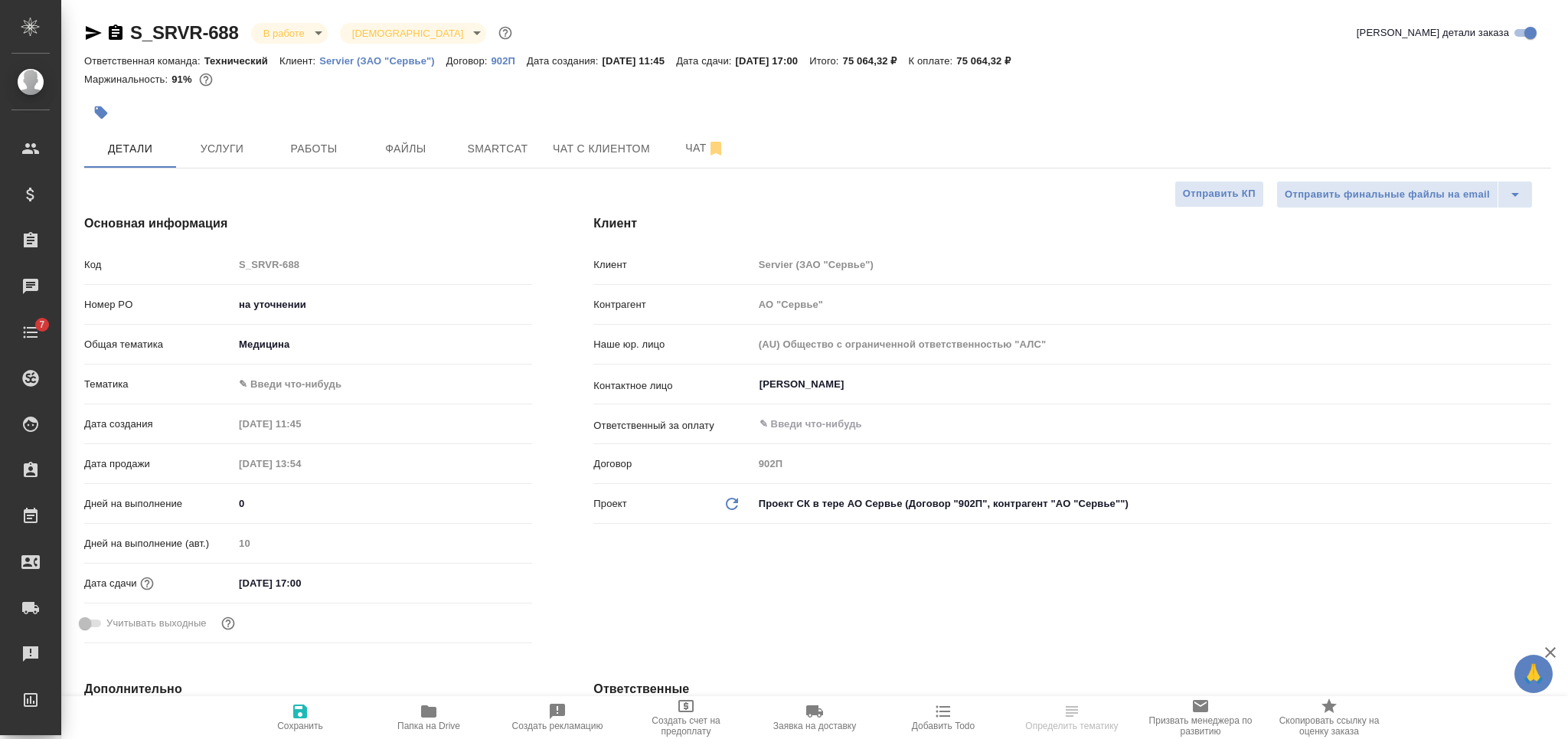
type textarea "x"
click at [238, 151] on span "Услуги" at bounding box center [222, 149] width 74 height 20
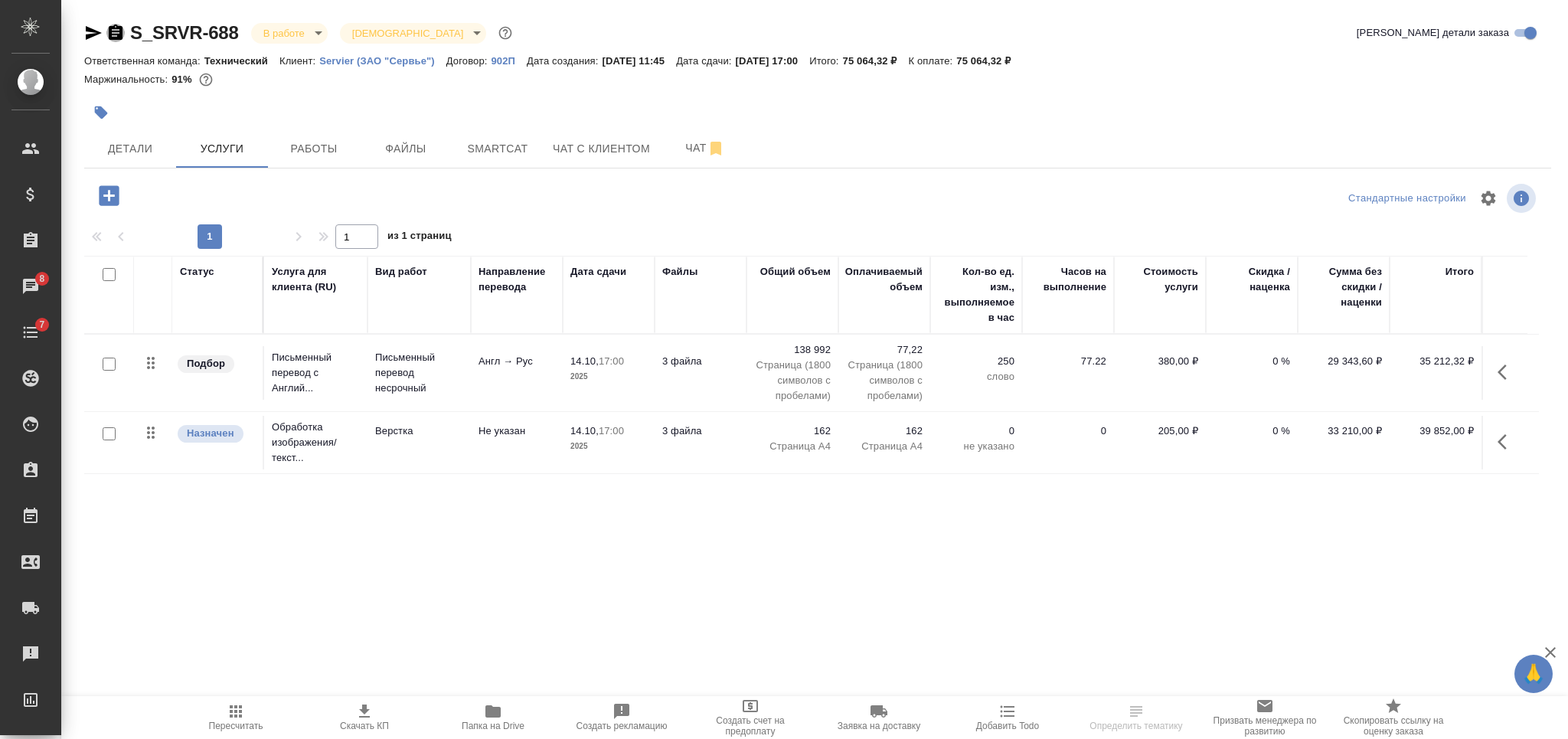
click at [120, 37] on icon "button" at bounding box center [115, 32] width 14 height 15
